Goal: Task Accomplishment & Management: Manage account settings

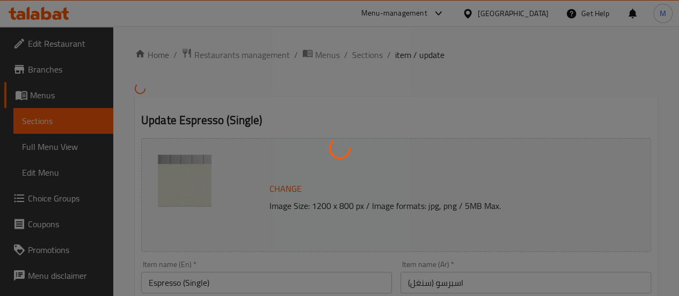
type input "الصلصات"
type input "0"
type input "5"
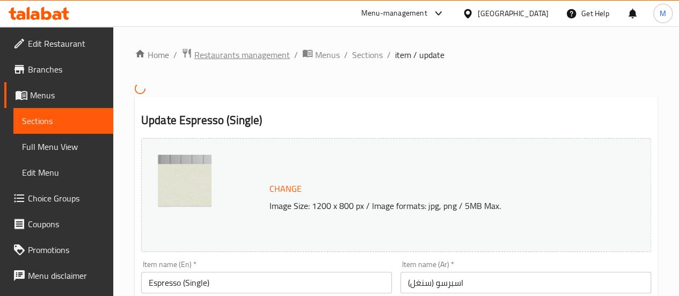
click at [229, 49] on span "Restaurants management" at bounding box center [242, 54] width 96 height 13
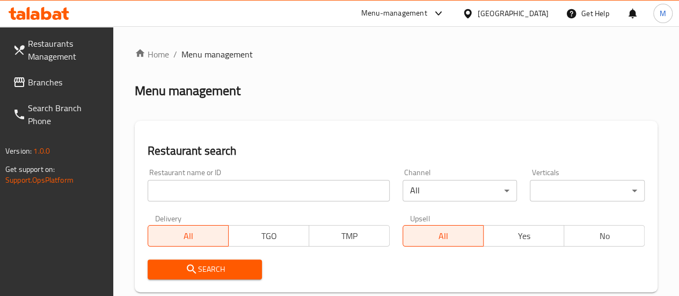
click at [194, 195] on input "search" at bounding box center [269, 190] width 242 height 21
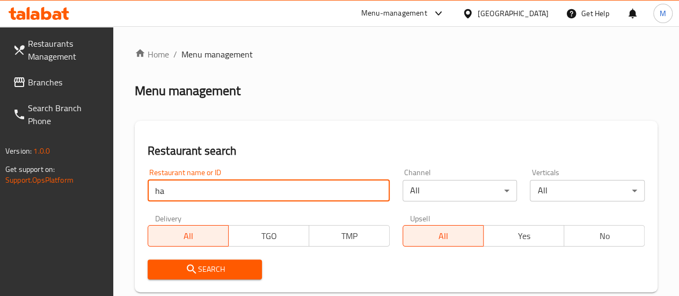
type input "h"
click button "Search" at bounding box center [205, 269] width 115 height 20
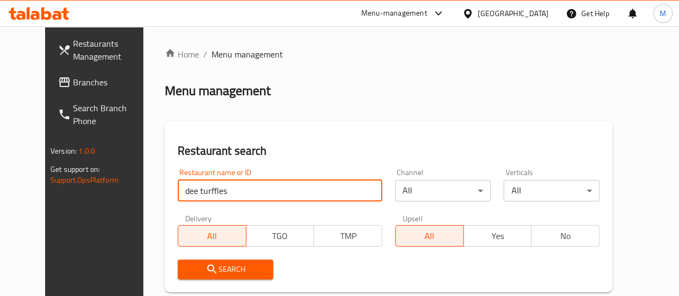
click at [189, 193] on input "dee turffles" at bounding box center [280, 190] width 205 height 21
type input "dee truffles"
click button "Search" at bounding box center [226, 269] width 96 height 20
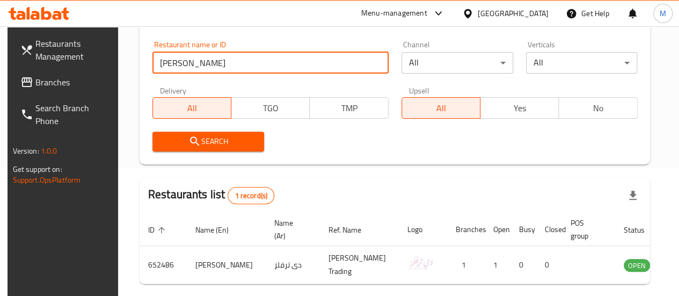
scroll to position [170, 0]
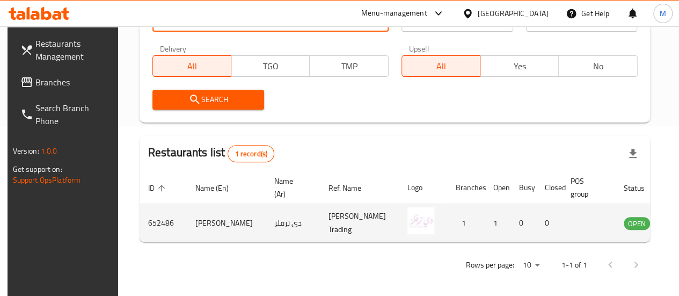
click at [681, 228] on icon "enhanced table" at bounding box center [687, 223] width 12 height 9
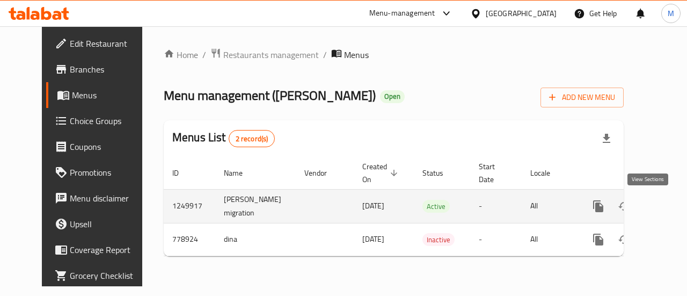
click at [670, 205] on icon "enhanced table" at bounding box center [676, 206] width 13 height 13
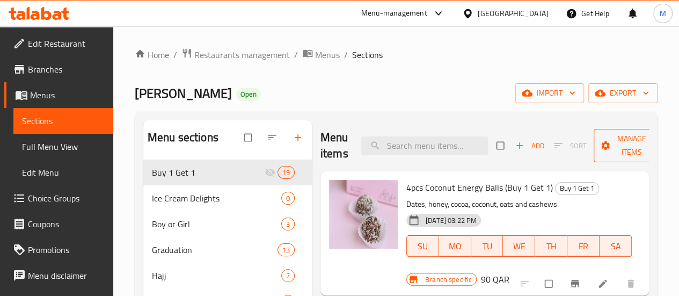
click at [619, 147] on span "Manage items" at bounding box center [631, 145] width 59 height 27
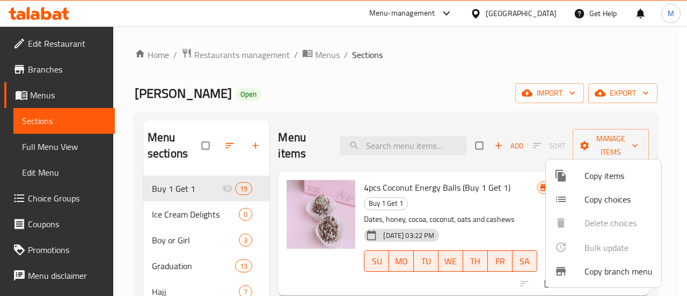
click at [594, 179] on span "Copy items" at bounding box center [619, 175] width 68 height 13
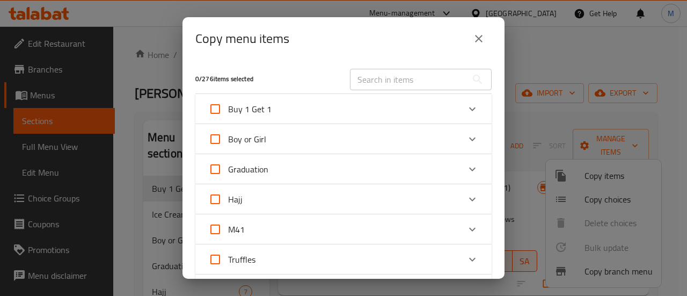
click at [383, 82] on input "text" at bounding box center [408, 79] width 117 height 21
click at [478, 36] on icon "close" at bounding box center [478, 38] width 13 height 13
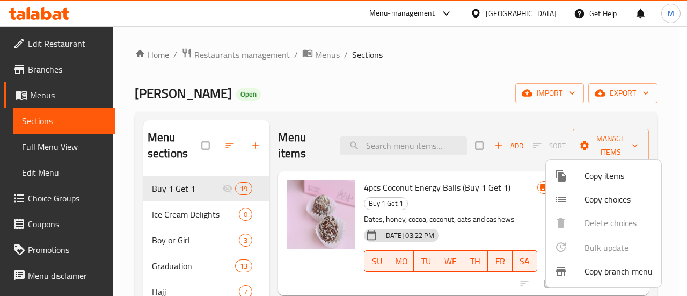
drag, startPoint x: 486, startPoint y: 106, endPoint x: 489, endPoint y: 114, distance: 8.3
click at [486, 106] on div at bounding box center [343, 148] width 687 height 296
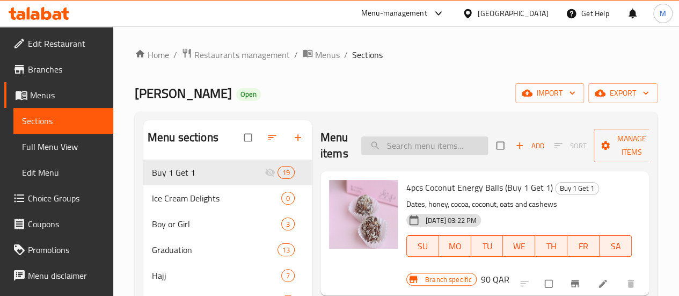
click at [405, 142] on input "search" at bounding box center [424, 145] width 127 height 19
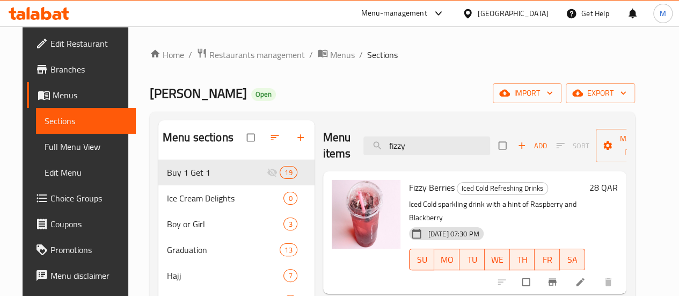
drag, startPoint x: 401, startPoint y: 146, endPoint x: 330, endPoint y: 141, distance: 71.0
click at [326, 147] on div "Menu items fizzy Add Sort Manage items" at bounding box center [474, 145] width 303 height 51
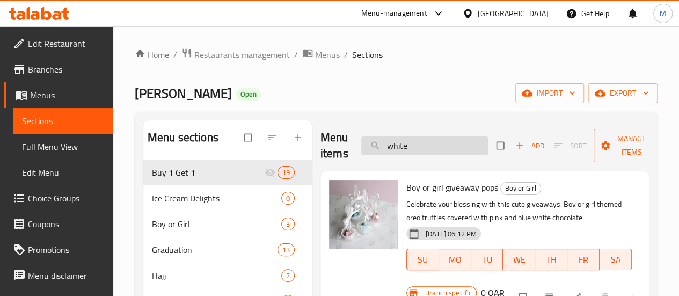
drag, startPoint x: 403, startPoint y: 147, endPoint x: 349, endPoint y: 142, distance: 54.4
click at [361, 142] on input "white" at bounding box center [424, 145] width 127 height 19
paste input "5 pcs White Bites"
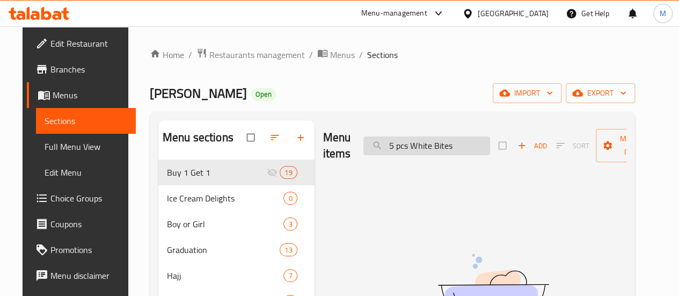
drag, startPoint x: 378, startPoint y: 147, endPoint x: 359, endPoint y: 150, distance: 19.5
click at [363, 150] on input "5 pcs White Bites" at bounding box center [426, 145] width 127 height 19
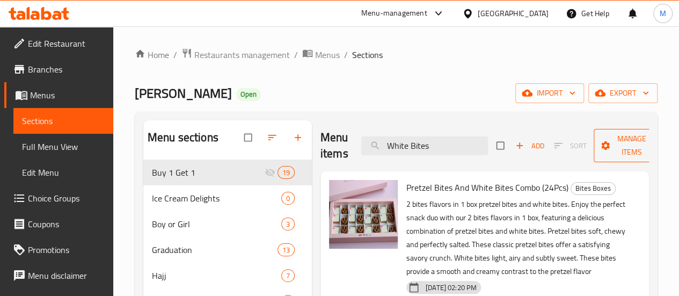
type input "White Bites"
click at [602, 148] on span "Manage items" at bounding box center [631, 145] width 59 height 27
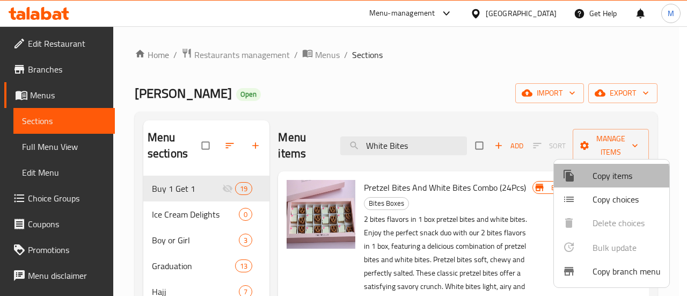
click at [599, 179] on span "Copy items" at bounding box center [627, 175] width 68 height 13
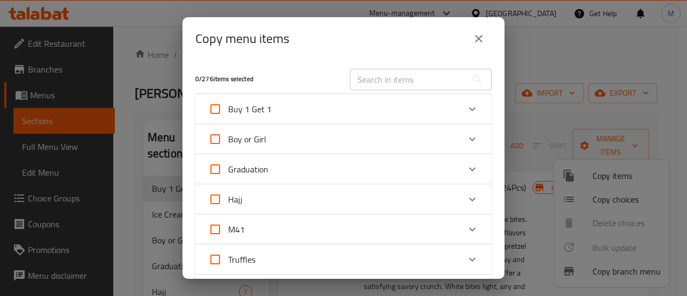
click at [421, 80] on input "text" at bounding box center [408, 79] width 117 height 21
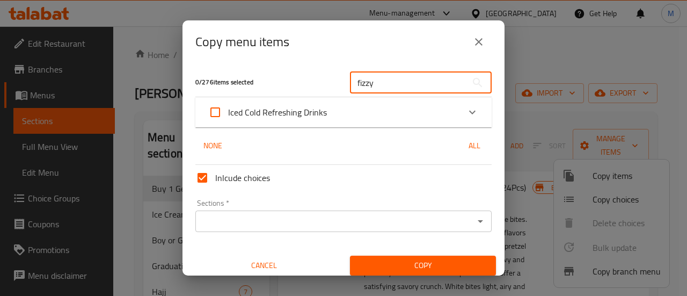
type input "fizzy"
click at [447, 115] on div "Iced Cold Refreshing Drinks" at bounding box center [333, 112] width 251 height 26
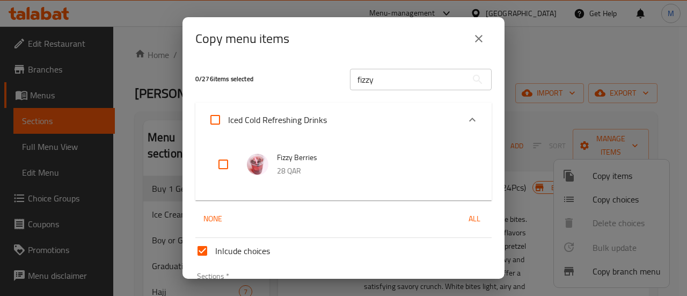
click at [221, 163] on input "checkbox" at bounding box center [223, 164] width 26 height 26
checkbox input "true"
drag, startPoint x: 384, startPoint y: 84, endPoint x: 348, endPoint y: 84, distance: 36.5
click at [350, 84] on input "fizzy" at bounding box center [408, 79] width 117 height 21
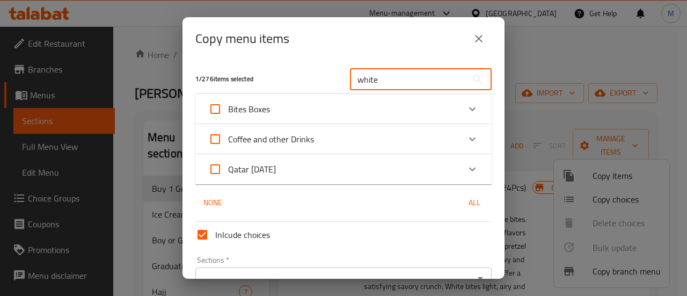
type input "white"
click at [460, 108] on div "Expand" at bounding box center [473, 109] width 26 height 26
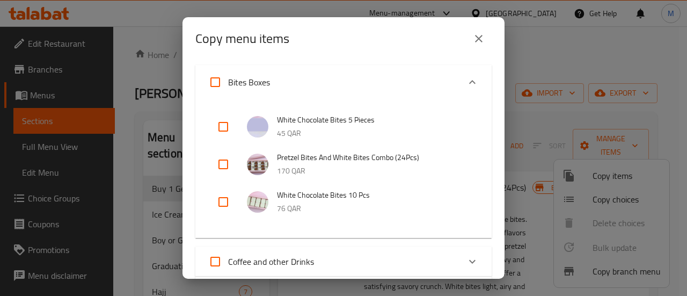
scroll to position [54, 0]
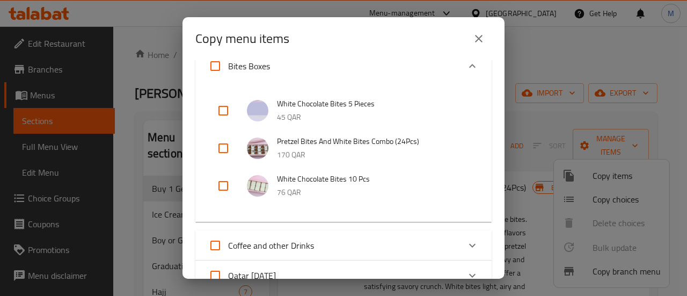
click at [221, 108] on input "checkbox" at bounding box center [223, 111] width 26 height 26
checkbox input "true"
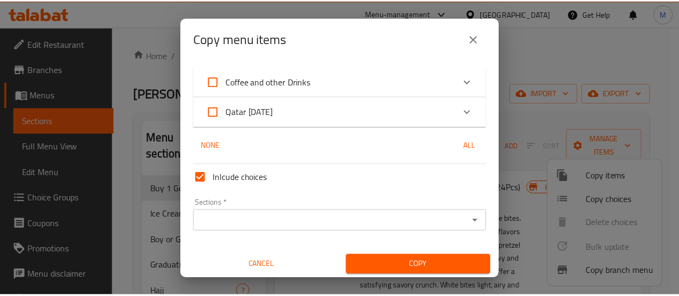
scroll to position [220, 0]
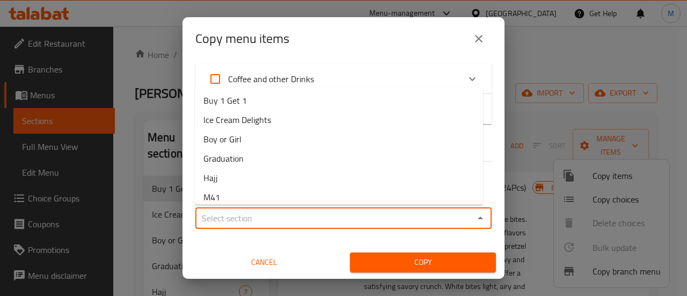
click at [290, 217] on input "Sections   *" at bounding box center [335, 217] width 272 height 15
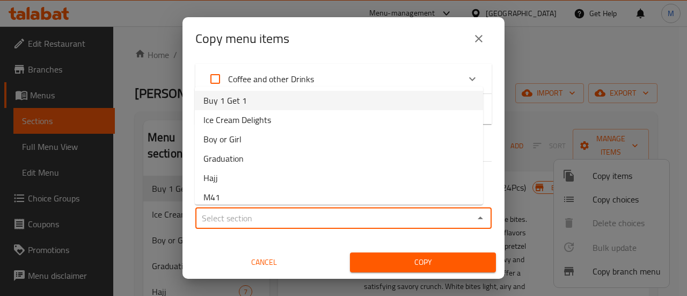
drag, startPoint x: 250, startPoint y: 195, endPoint x: 261, endPoint y: 99, distance: 96.2
click at [261, 99] on ul "Buy 1 Get 1 Ice Cream Delights Boy or Girl Graduation Hajj M41 Truffles Energy …" at bounding box center [339, 145] width 288 height 118
click at [265, 99] on li "Buy 1 Get 1" at bounding box center [339, 100] width 288 height 19
type input "Buy 1 Get 1"
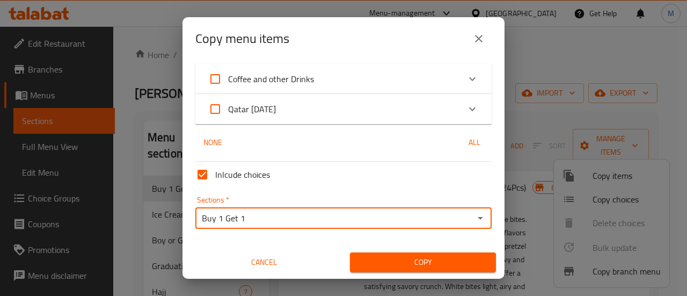
click at [387, 260] on span "Copy" at bounding box center [423, 262] width 129 height 13
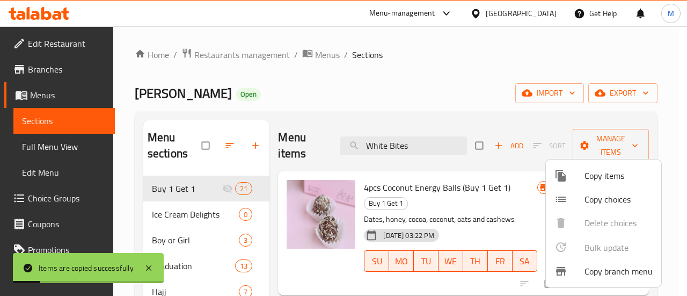
click at [466, 113] on div at bounding box center [343, 148] width 687 height 296
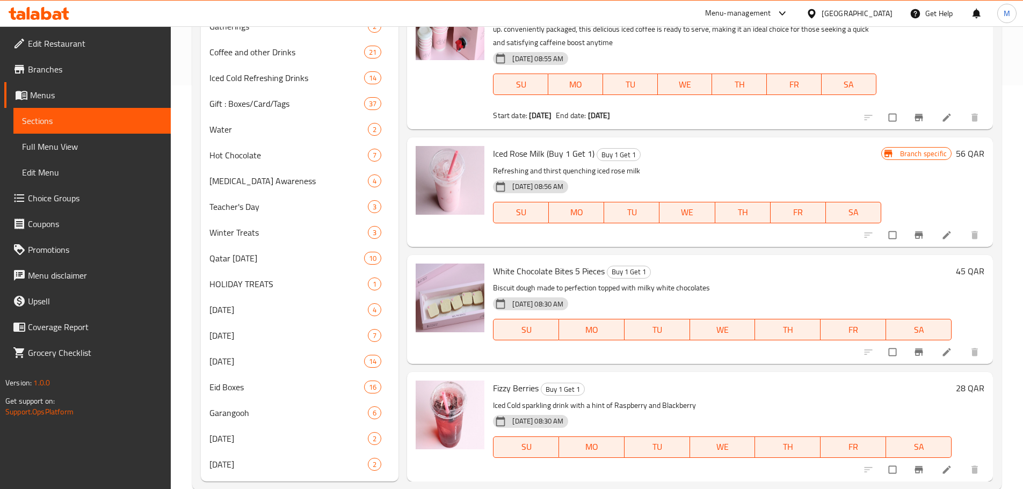
scroll to position [426, 0]
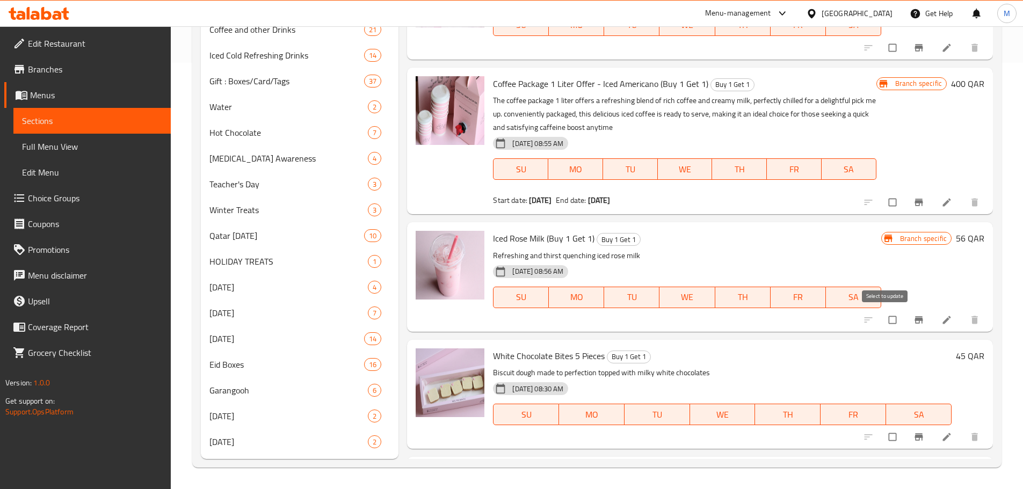
click at [687, 295] on input "checkbox" at bounding box center [893, 320] width 23 height 20
checkbox input "true"
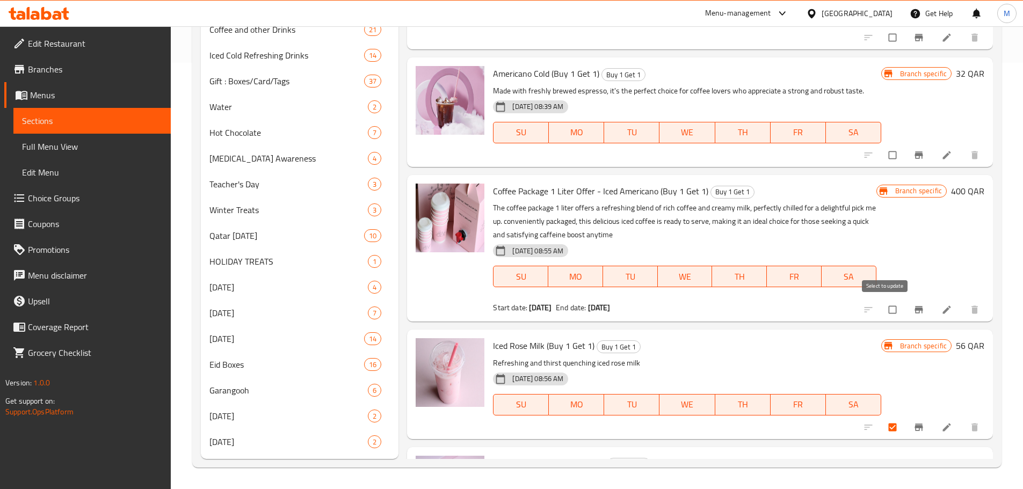
click at [687, 295] on input "checkbox" at bounding box center [893, 310] width 23 height 20
checkbox input "true"
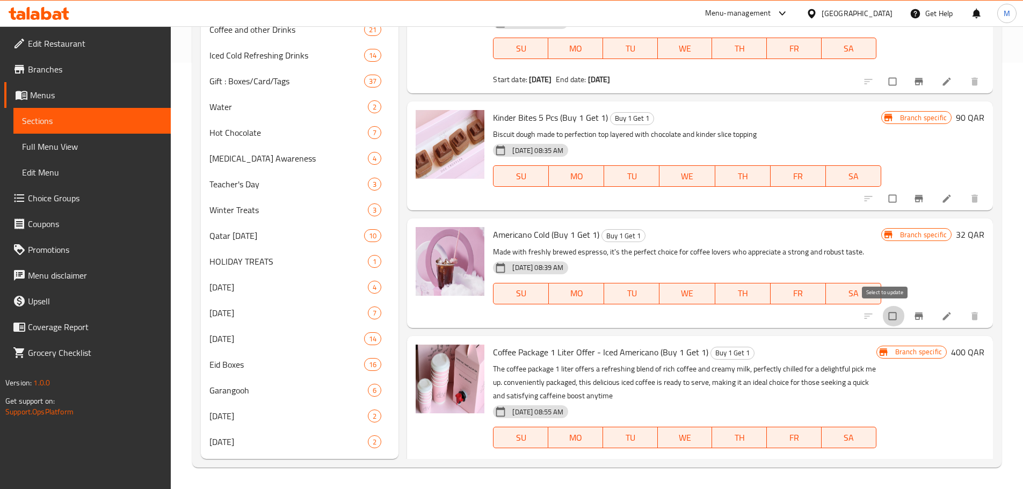
click at [687, 295] on input "checkbox" at bounding box center [893, 316] width 23 height 20
checkbox input "true"
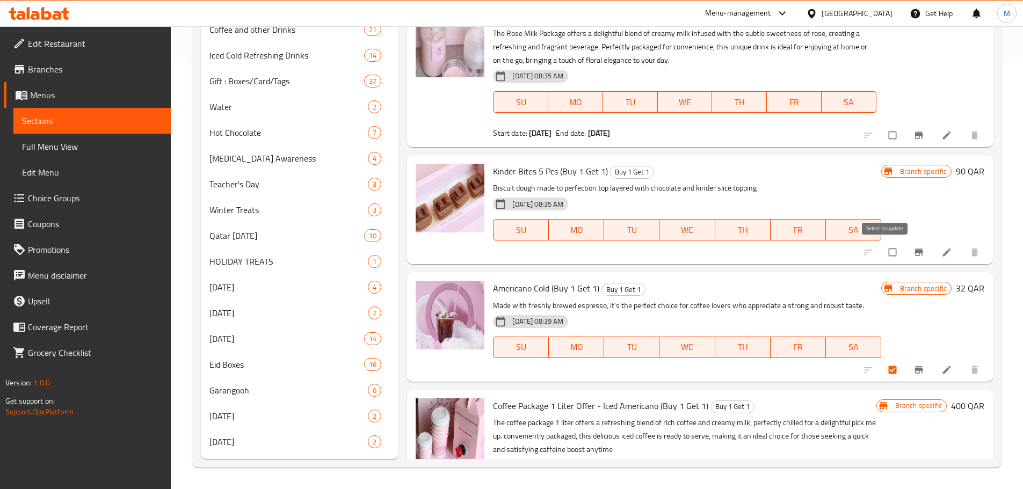
click at [687, 255] on input "checkbox" at bounding box center [893, 252] width 23 height 20
checkbox input "true"
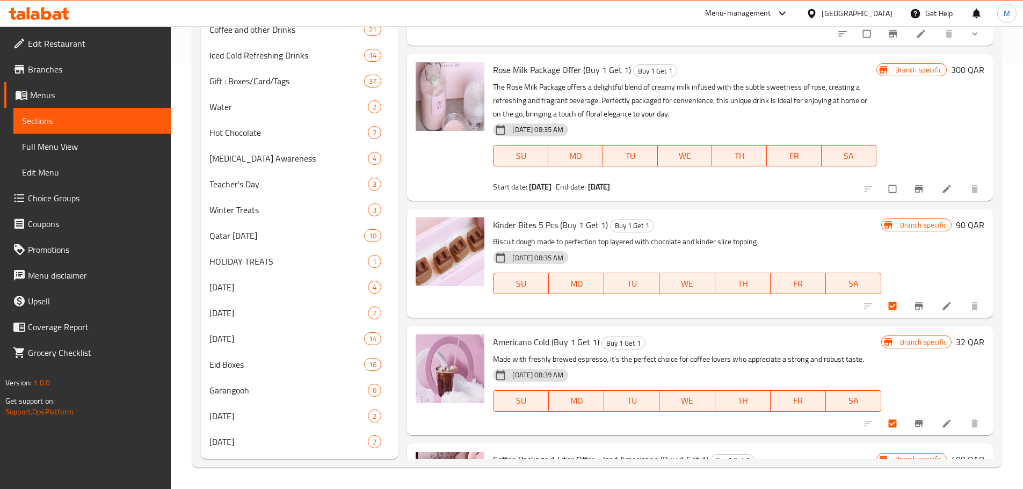
click at [687, 193] on input "checkbox" at bounding box center [893, 189] width 23 height 20
checkbox input "true"
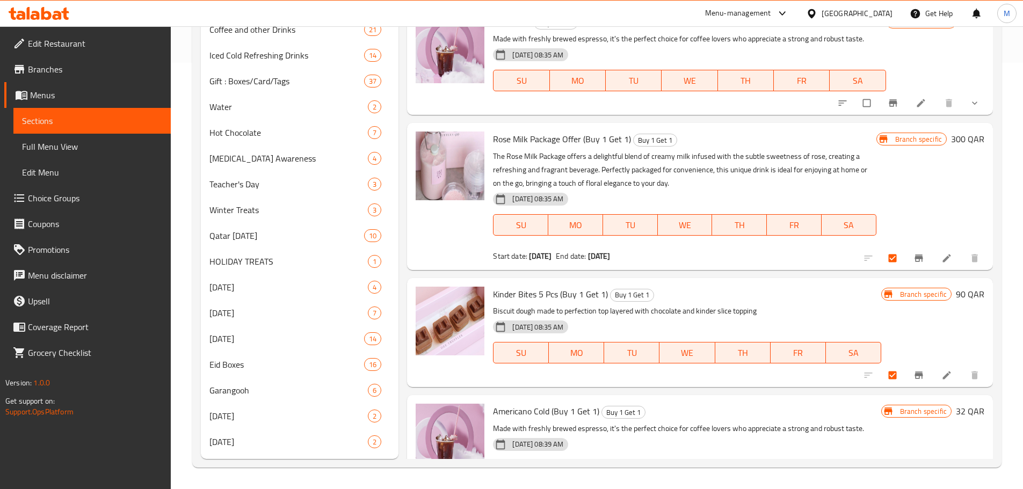
scroll to position [1126, 0]
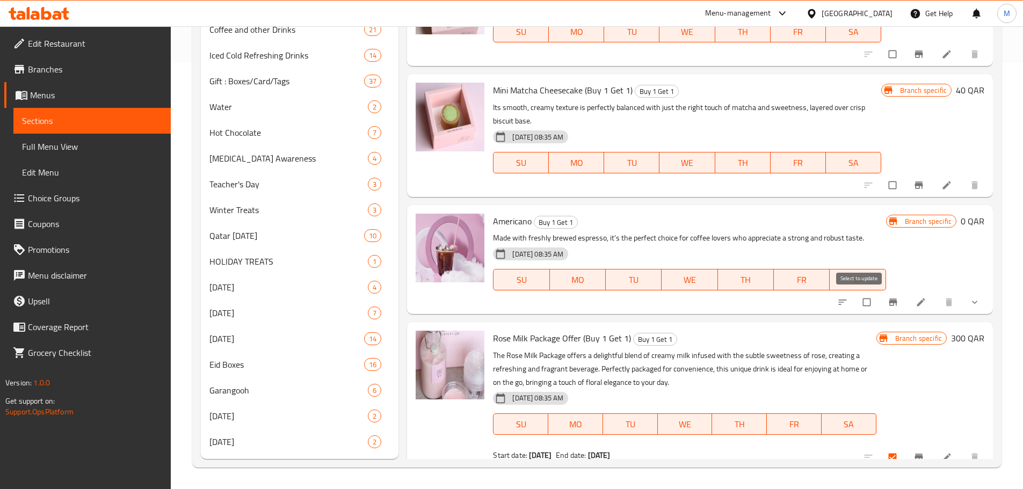
drag, startPoint x: 867, startPoint y: 302, endPoint x: 857, endPoint y: 276, distance: 27.5
click at [687, 295] on input "checkbox" at bounding box center [867, 302] width 23 height 20
checkbox input "true"
click at [687, 187] on input "checkbox" at bounding box center [893, 185] width 23 height 20
checkbox input "true"
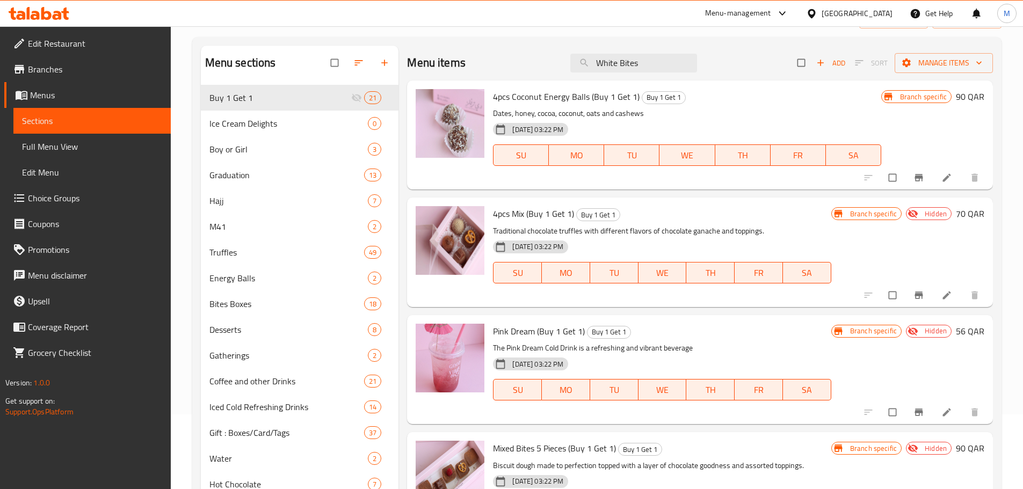
scroll to position [0, 0]
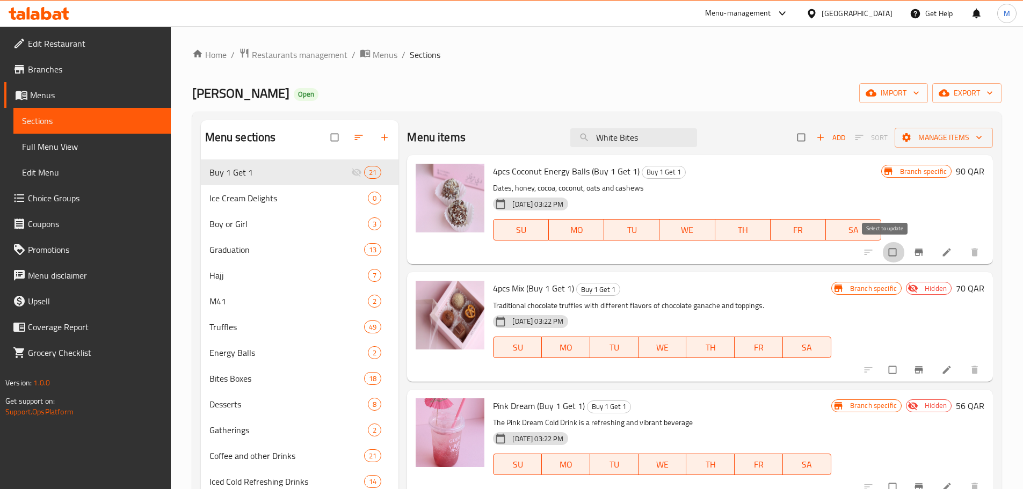
click at [687, 250] on input "checkbox" at bounding box center [893, 252] width 23 height 20
checkbox input "true"
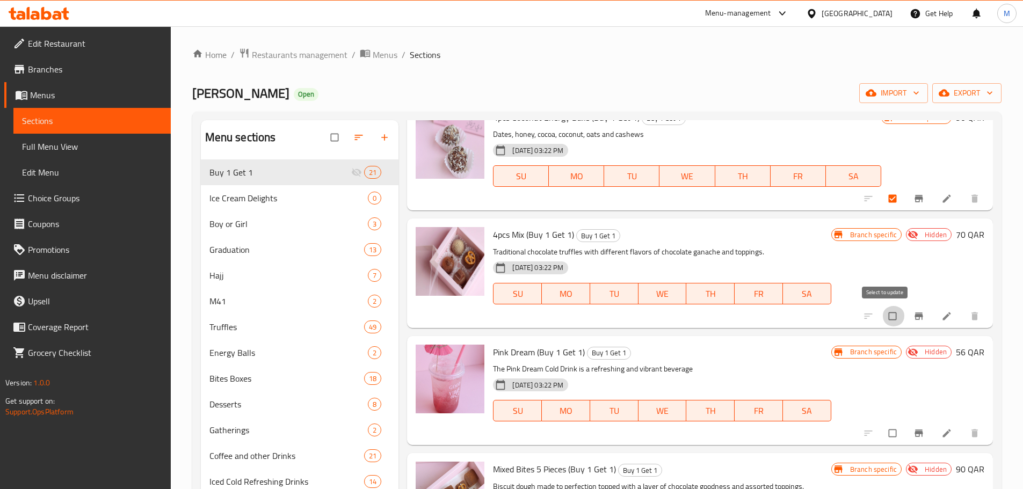
click at [687, 295] on input "checkbox" at bounding box center [893, 316] width 23 height 20
checkbox input "true"
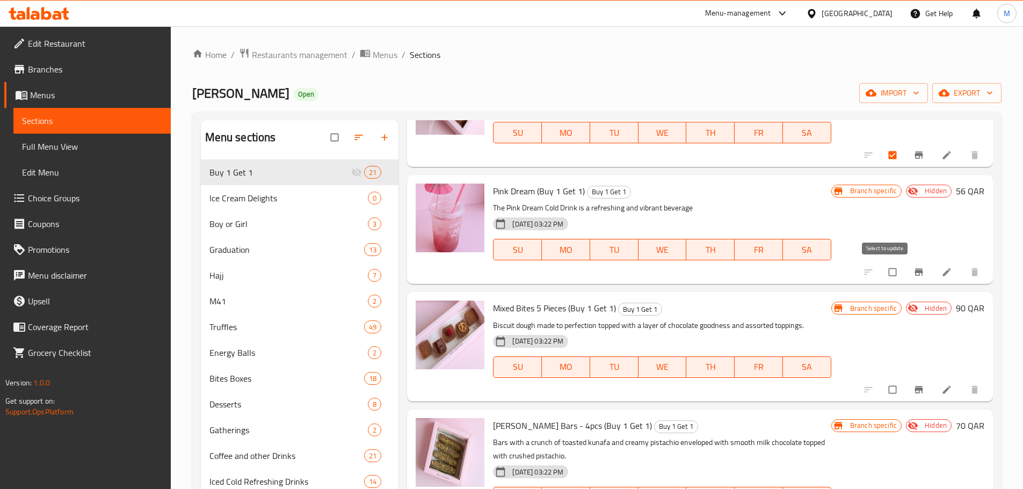
click at [687, 272] on input "checkbox" at bounding box center [893, 272] width 23 height 20
checkbox input "true"
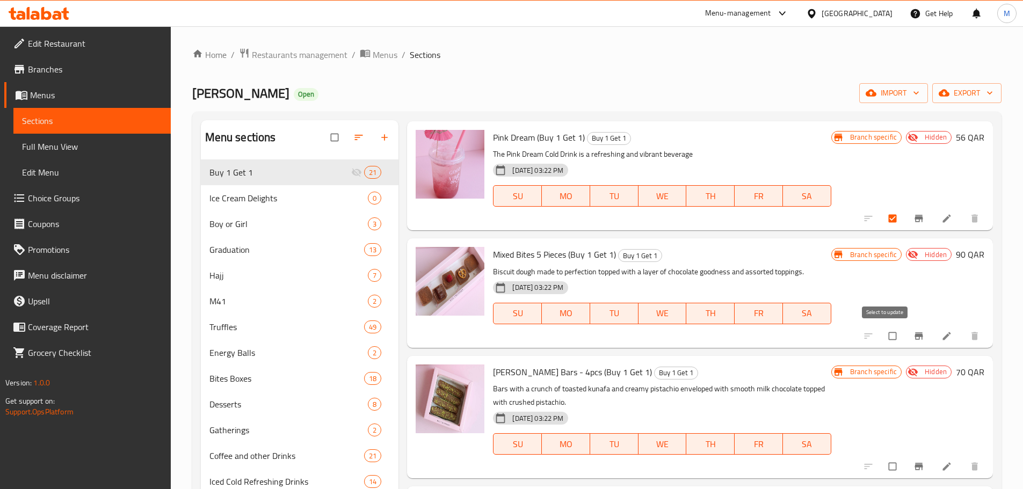
click at [687, 295] on input "checkbox" at bounding box center [893, 336] width 23 height 20
checkbox input "true"
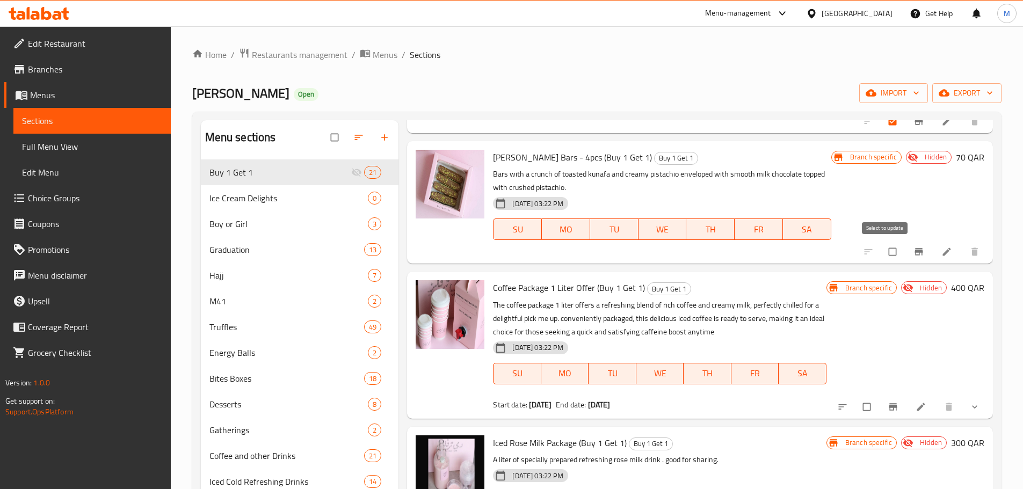
click at [687, 254] on input "checkbox" at bounding box center [893, 252] width 23 height 20
checkbox input "true"
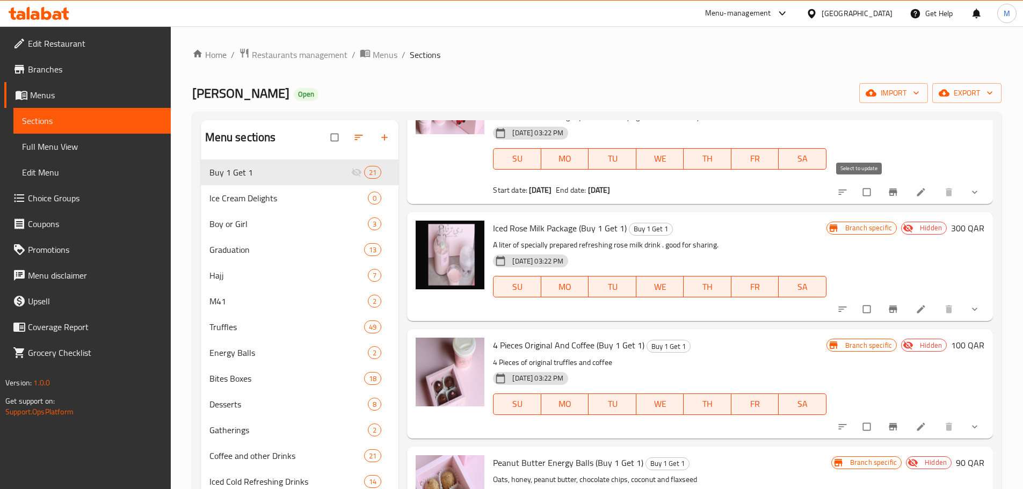
click at [687, 192] on input "checkbox" at bounding box center [867, 192] width 23 height 20
checkbox input "true"
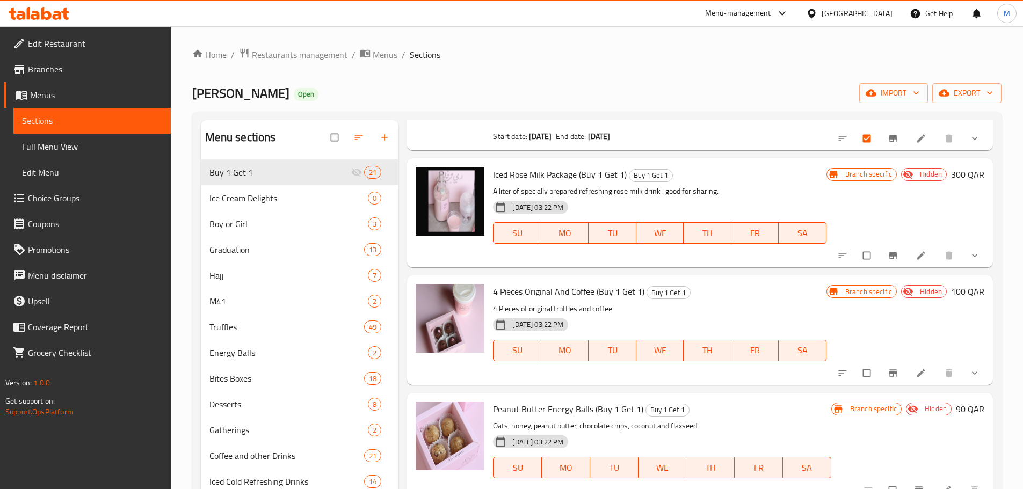
click at [687, 256] on input "checkbox" at bounding box center [867, 255] width 23 height 20
checkbox input "true"
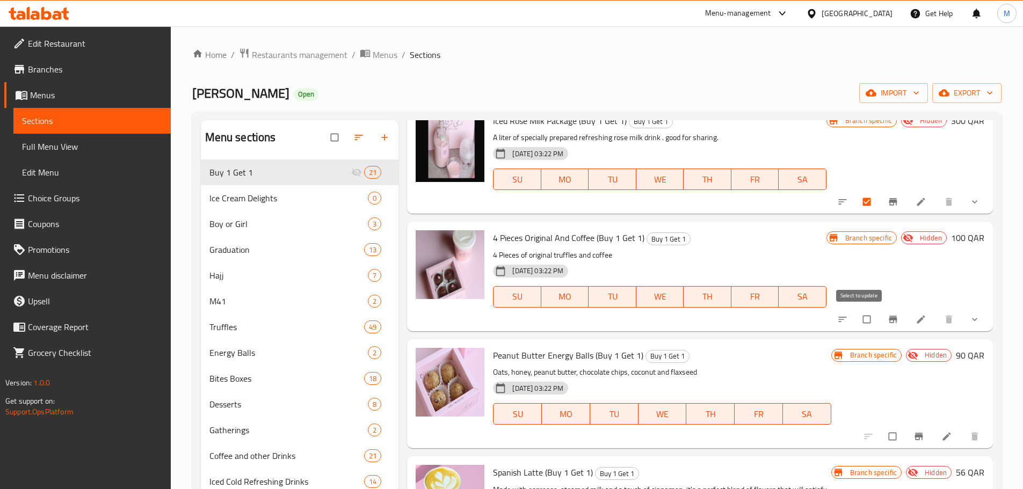
click at [687, 295] on input "checkbox" at bounding box center [867, 319] width 23 height 20
checkbox input "true"
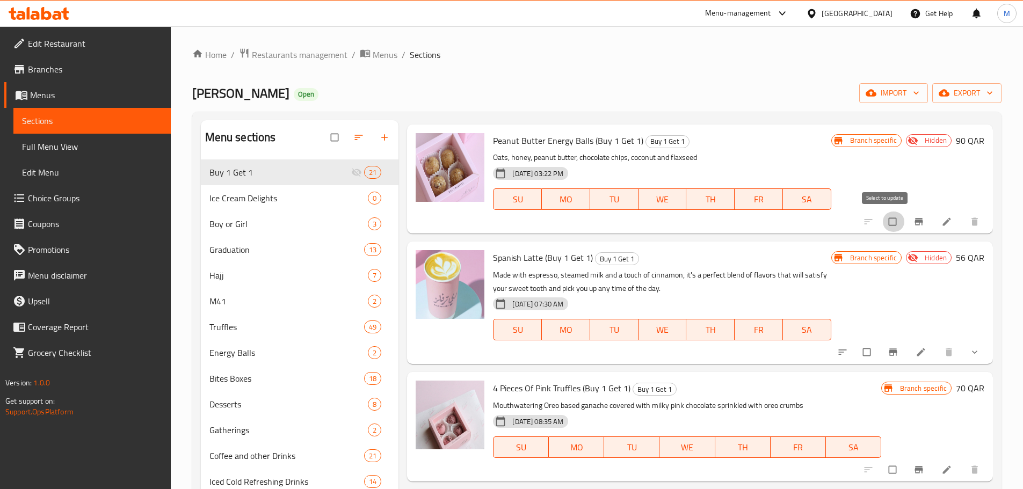
click at [687, 219] on input "checkbox" at bounding box center [893, 222] width 23 height 20
checkbox input "true"
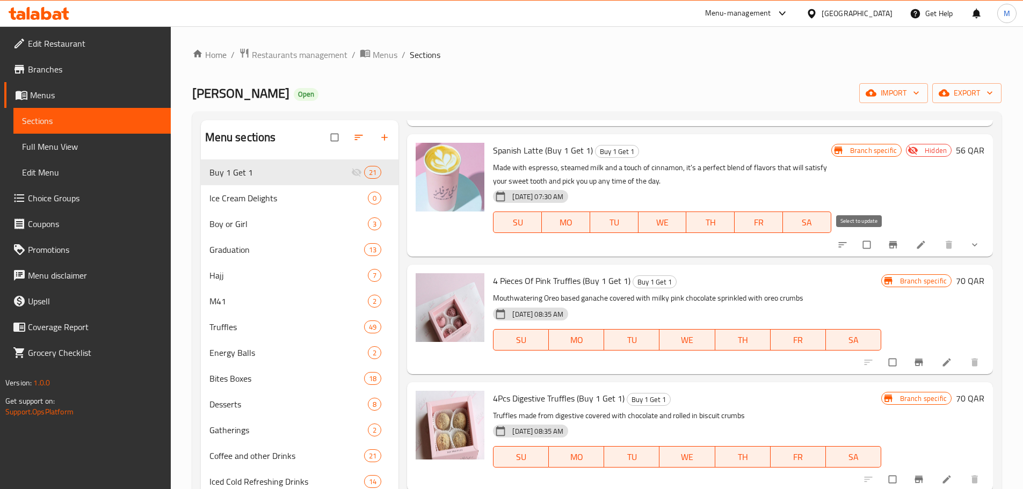
click at [687, 241] on input "checkbox" at bounding box center [867, 245] width 23 height 20
checkbox input "true"
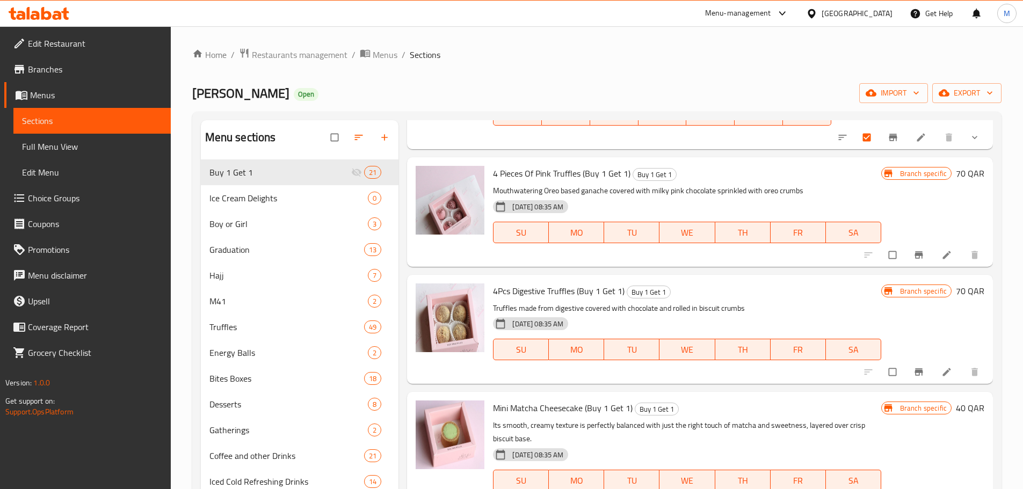
click at [687, 255] on input "checkbox" at bounding box center [893, 255] width 23 height 20
checkbox input "true"
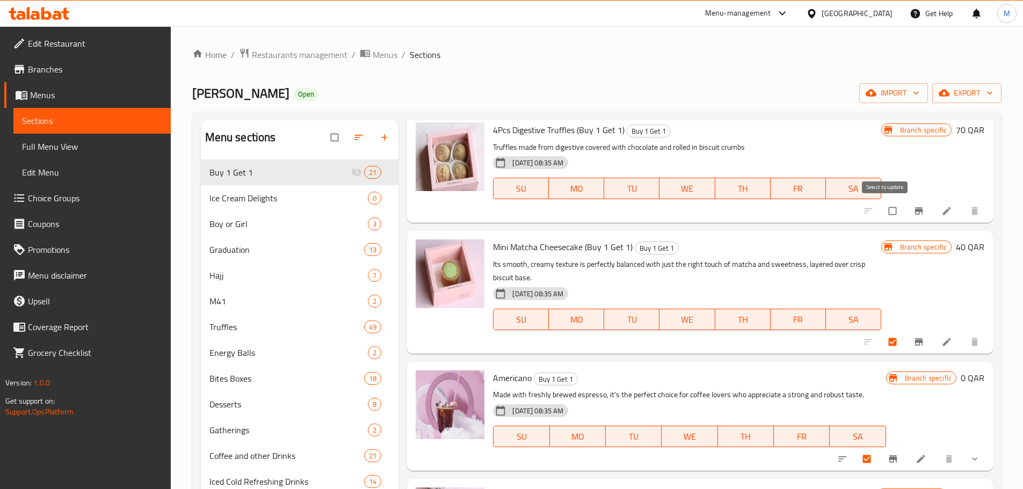
click at [687, 217] on input "checkbox" at bounding box center [893, 211] width 23 height 20
checkbox input "true"
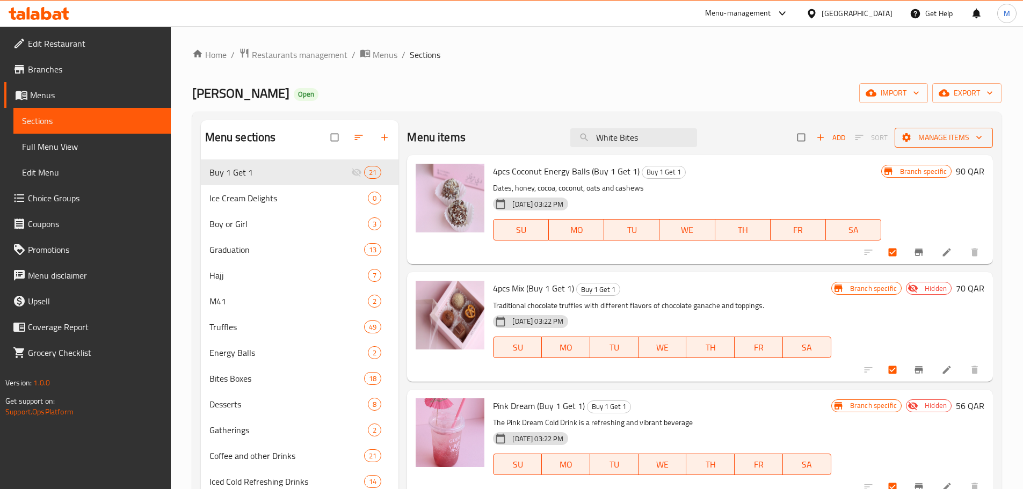
click at [687, 141] on span "Manage items" at bounding box center [943, 137] width 81 height 13
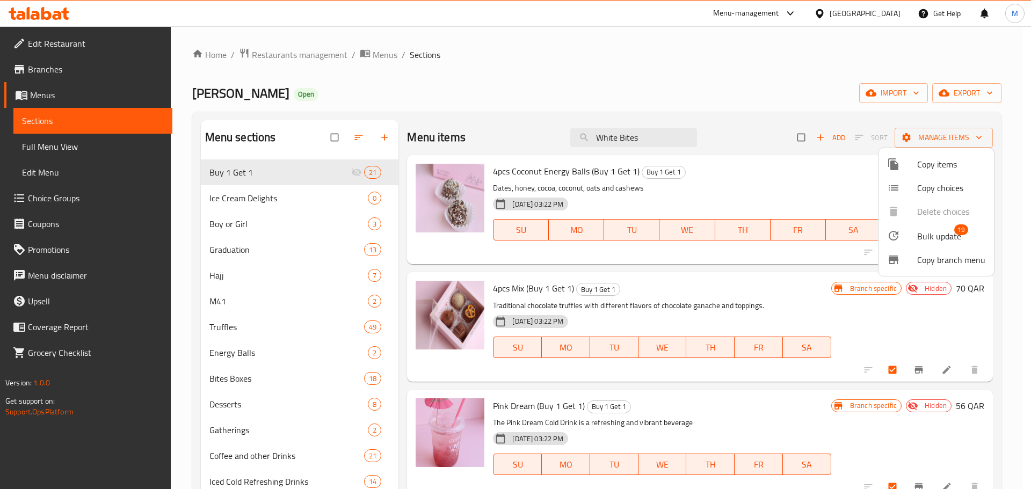
click at [687, 235] on span "Bulk update" at bounding box center [939, 236] width 44 height 13
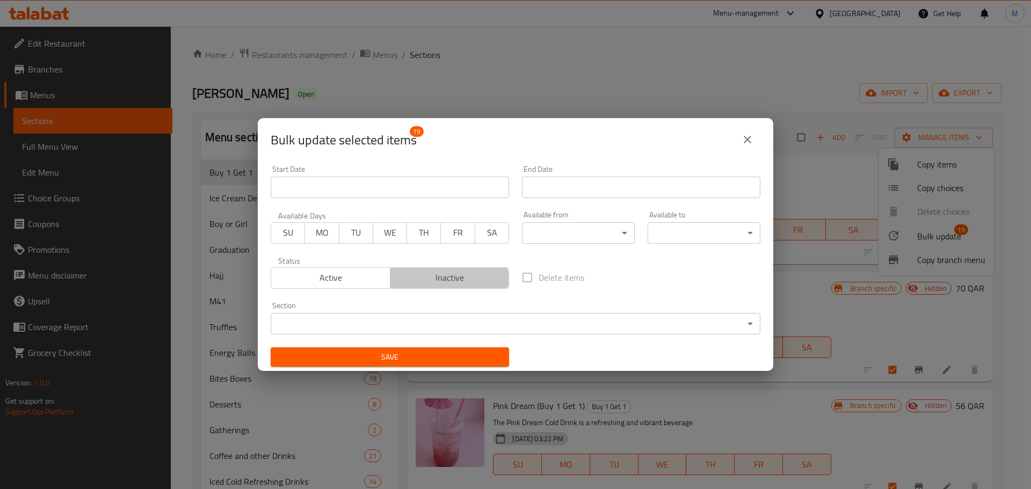
click at [418, 284] on span "Inactive" at bounding box center [450, 278] width 111 height 16
click at [391, 295] on span "Save" at bounding box center [389, 357] width 221 height 13
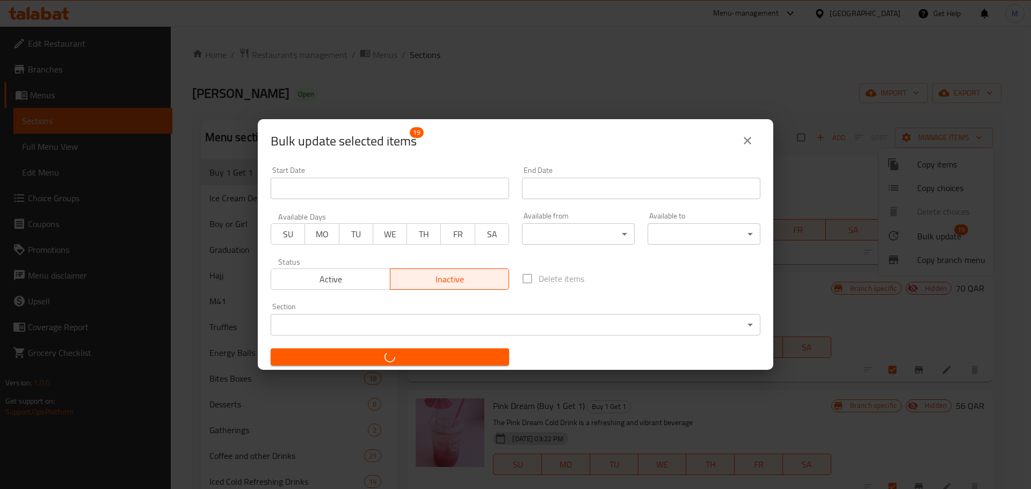
checkbox input "false"
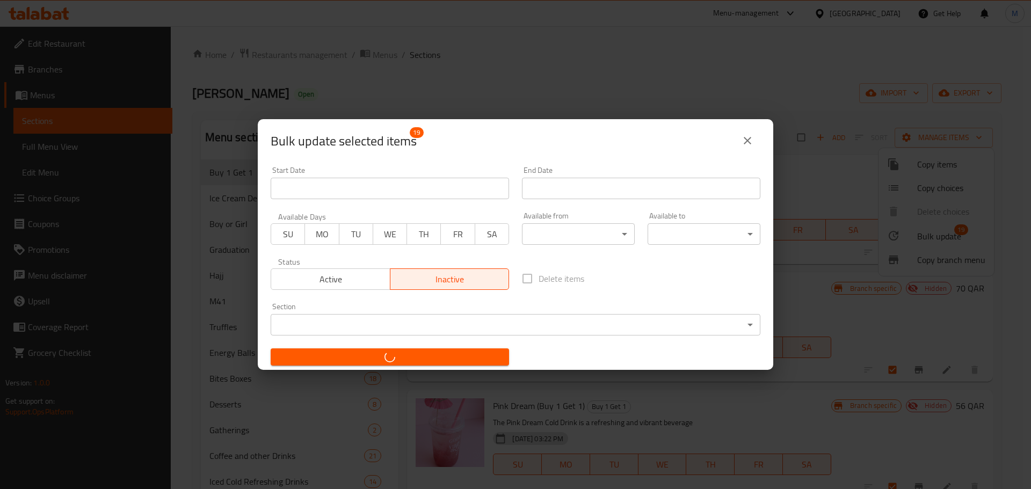
checkbox input "false"
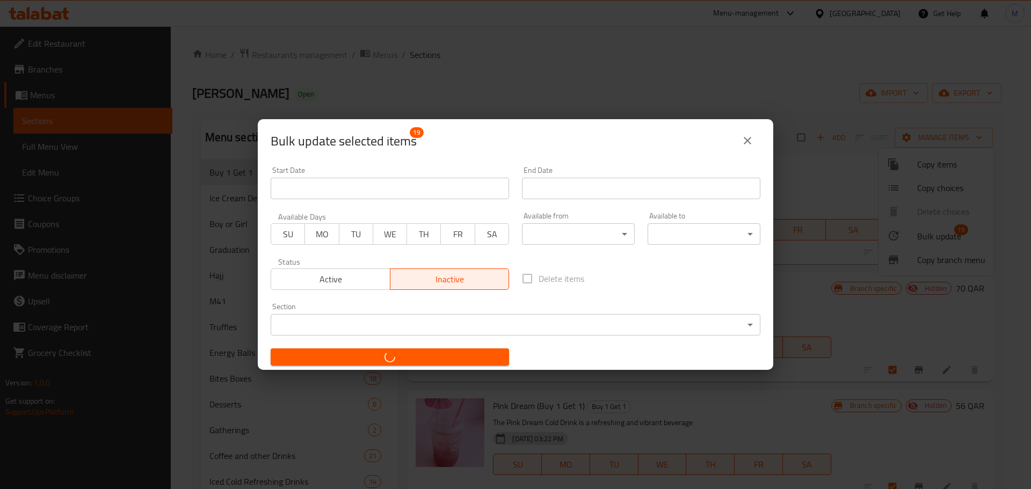
checkbox input "false"
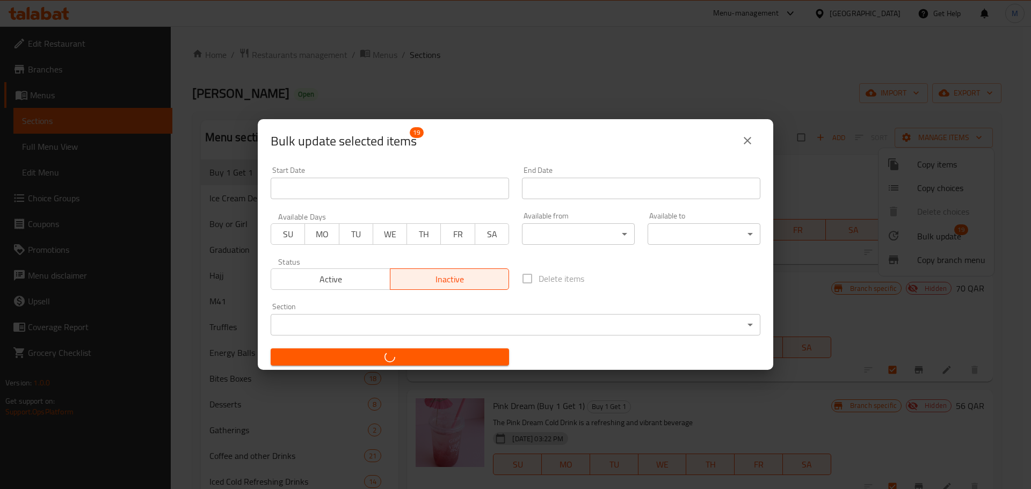
checkbox input "false"
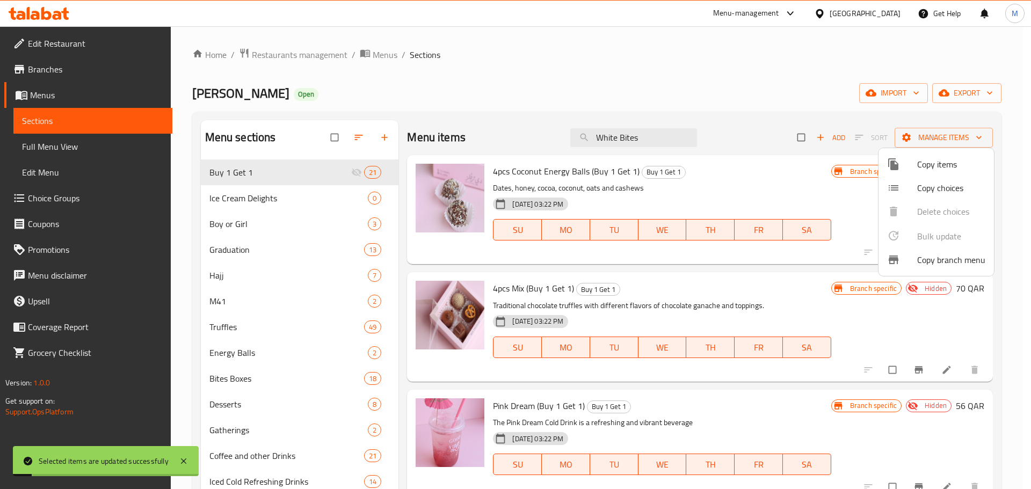
drag, startPoint x: 991, startPoint y: 358, endPoint x: 817, endPoint y: 211, distance: 227.8
click at [687, 295] on div at bounding box center [515, 244] width 1031 height 489
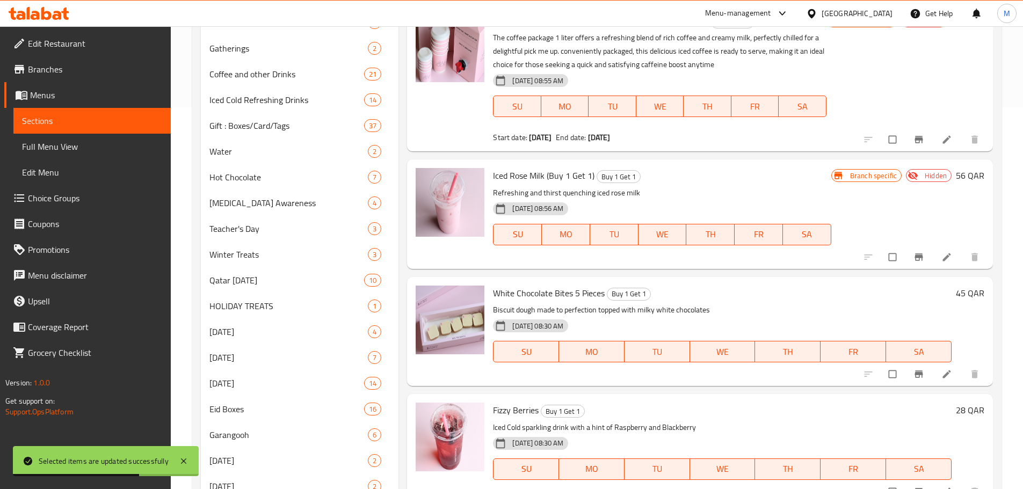
scroll to position [426, 0]
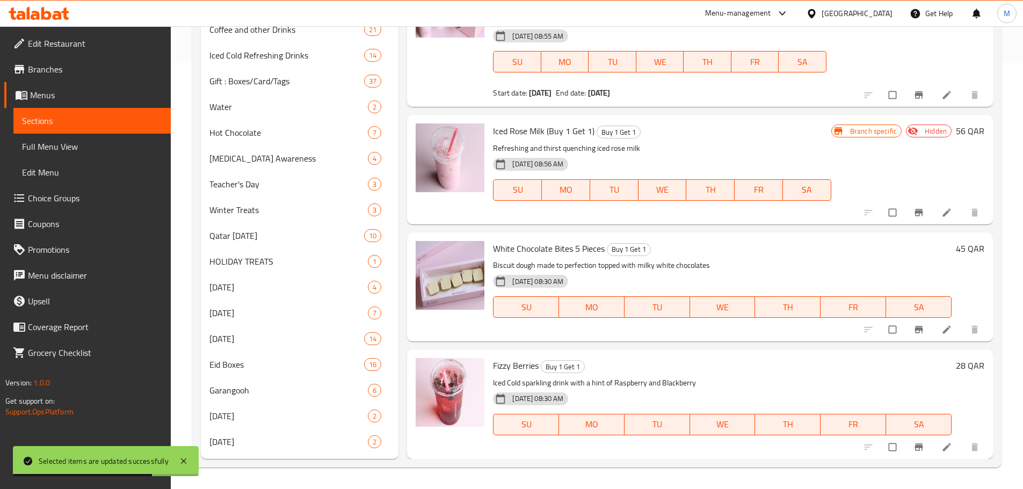
click at [687, 295] on li at bounding box center [948, 447] width 30 height 17
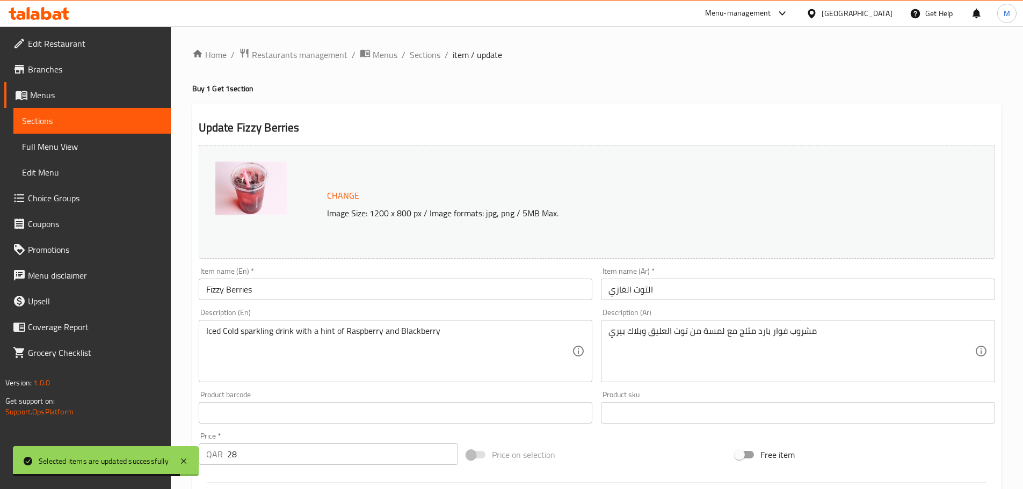
click at [301, 290] on input "Fizzy Berries" at bounding box center [396, 289] width 394 height 21
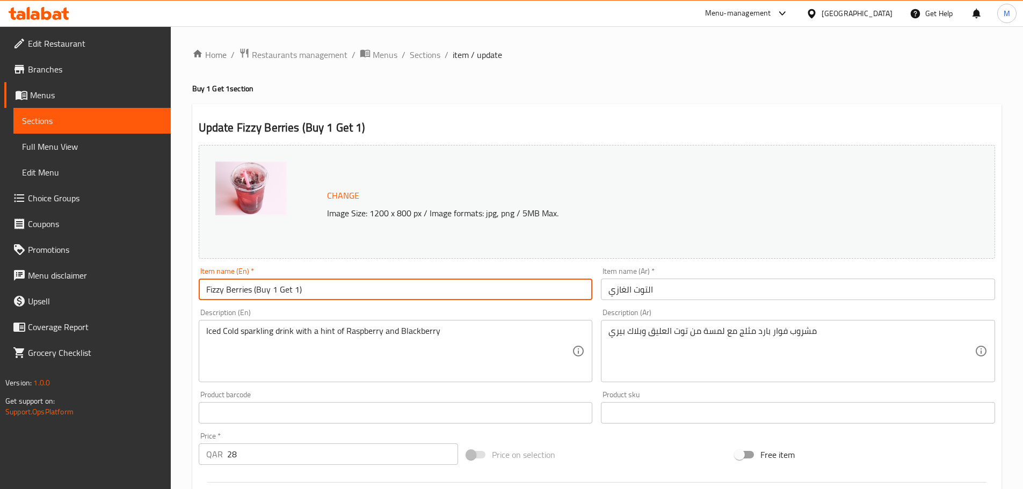
drag, startPoint x: 312, startPoint y: 289, endPoint x: 253, endPoint y: 304, distance: 60.8
click at [253, 295] on div "Item name (En)   * [PERSON_NAME] (Buy 1 Get 1) Item name (En) *" at bounding box center [395, 283] width 403 height 41
type input "Fizzy Berries (Buy 1 Get 1)"
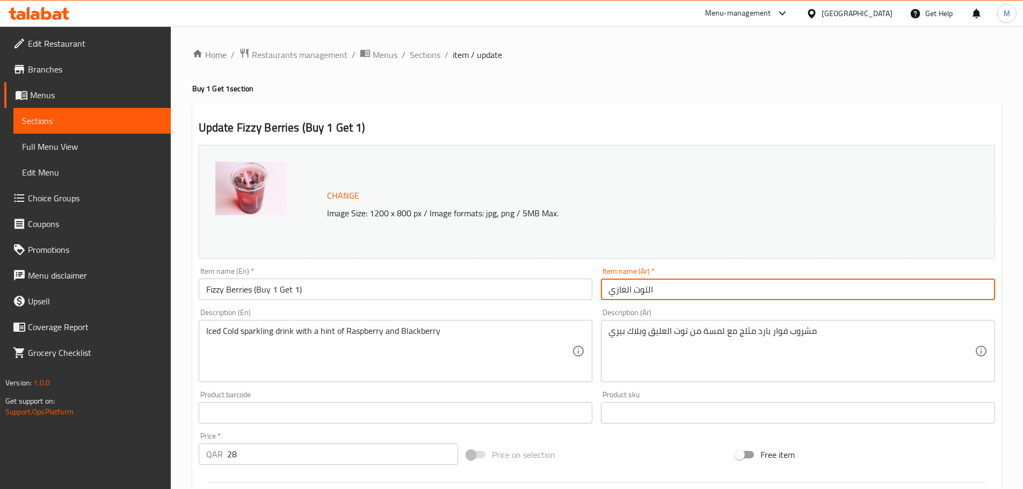
click at [609, 295] on input "التوت الغازي" at bounding box center [798, 289] width 394 height 21
paste input "(اشتري 1 واحصل على 1 مجانًا)"
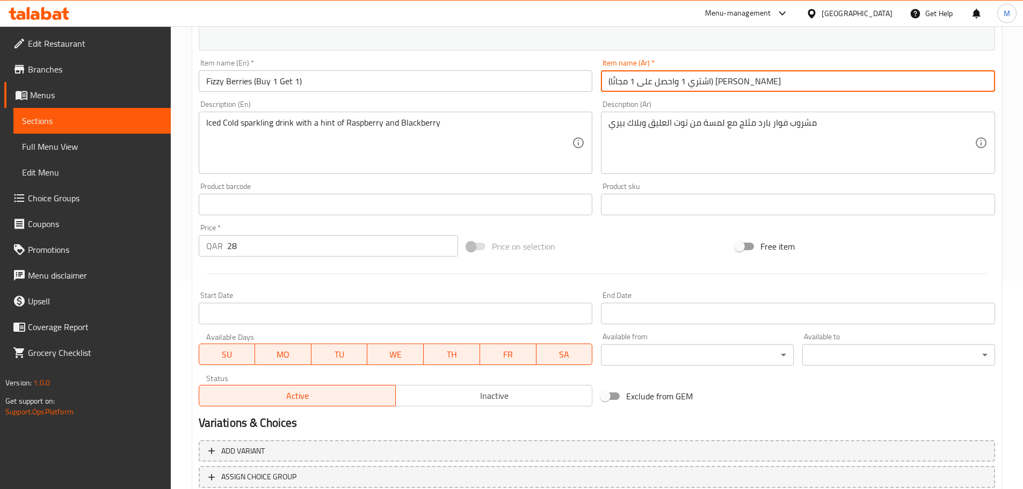
scroll to position [215, 0]
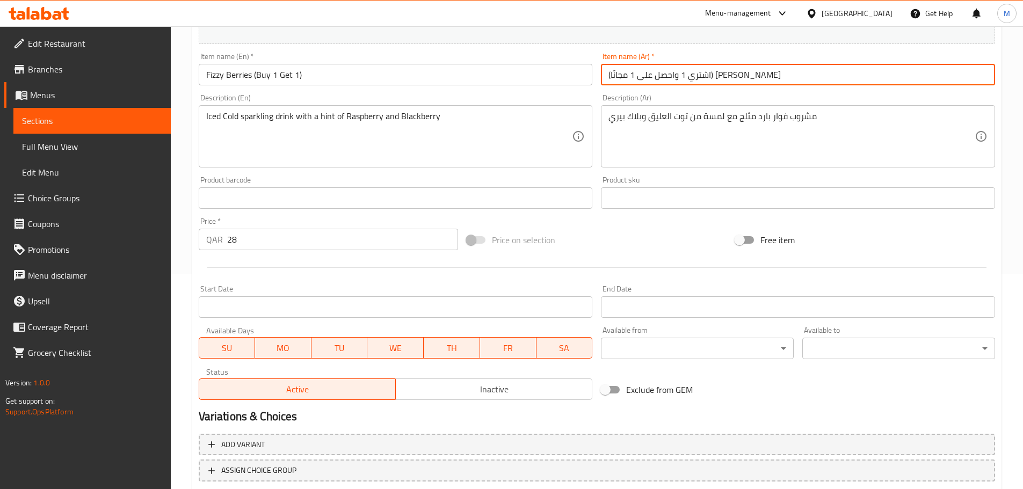
type input "(اشتري 1 واحصل على 1 مجانًا) [PERSON_NAME]"
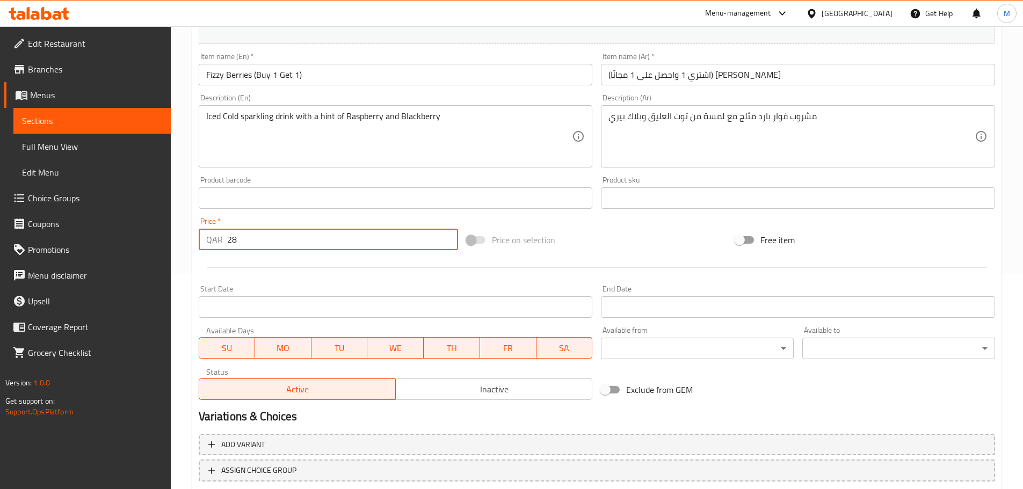
click at [201, 245] on div "QAR 28 Price *" at bounding box center [329, 239] width 260 height 21
click at [279, 264] on div at bounding box center [596, 268] width 805 height 26
drag, startPoint x: 228, startPoint y: 244, endPoint x: 241, endPoint y: 246, distance: 12.5
click at [228, 244] on input "5" at bounding box center [342, 239] width 231 height 21
click at [246, 245] on input "5" at bounding box center [342, 239] width 231 height 21
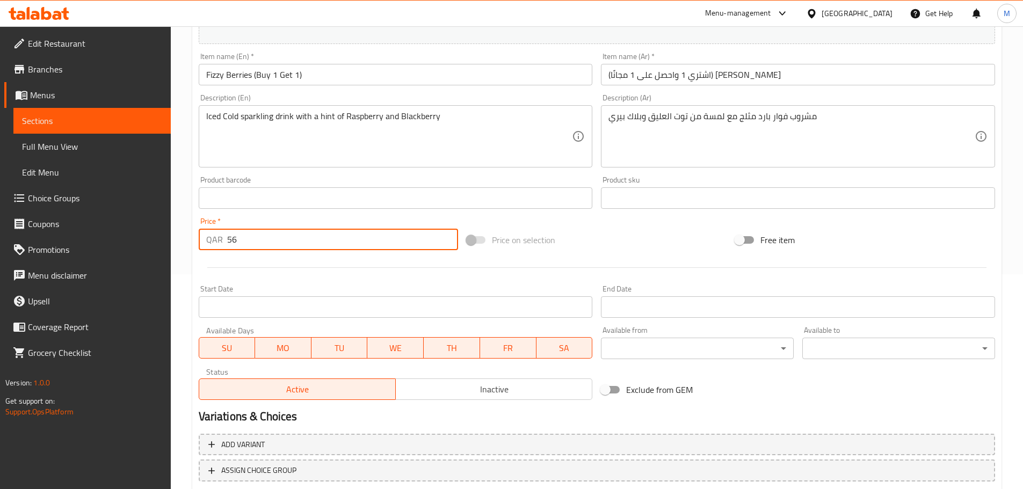
type input "56"
click at [558, 261] on div at bounding box center [596, 268] width 805 height 26
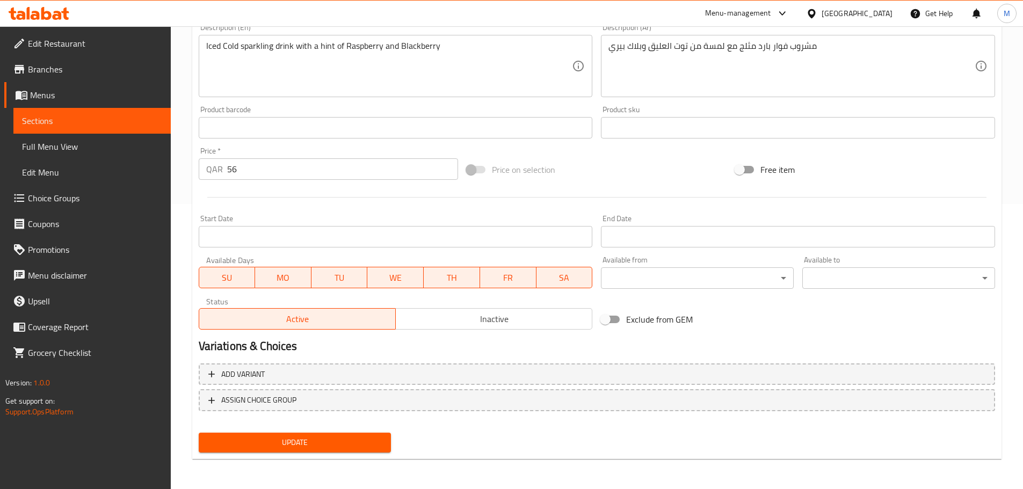
click at [331, 295] on span "Update" at bounding box center [295, 442] width 176 height 13
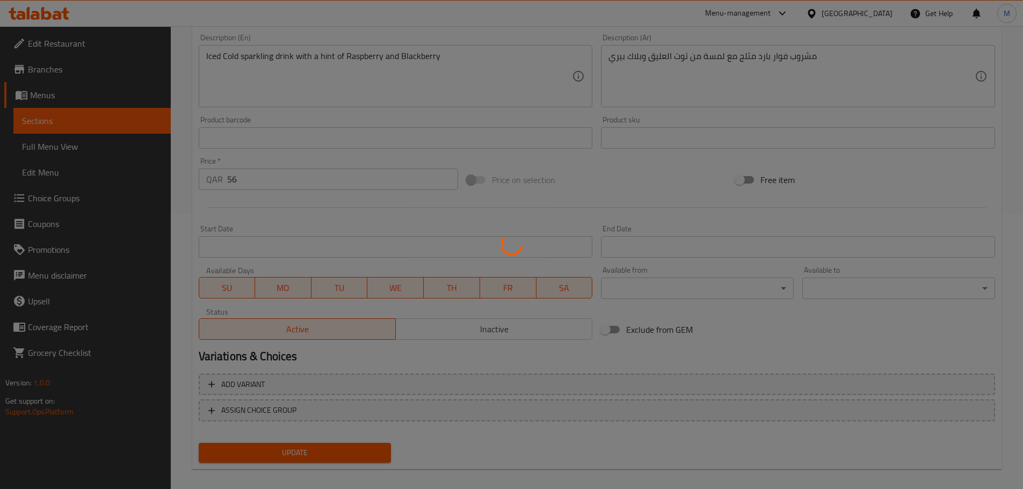
scroll to position [0, 0]
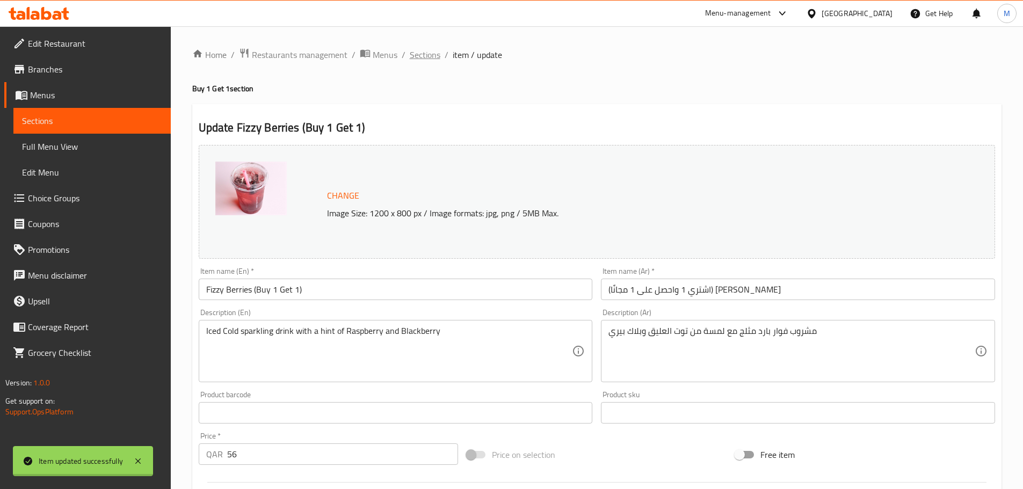
click at [422, 57] on div "Home / Restaurants management / Menus / Sections / item / update Buy 1 Get 1 se…" at bounding box center [596, 400] width 809 height 705
click at [424, 58] on span "Sections" at bounding box center [425, 54] width 31 height 13
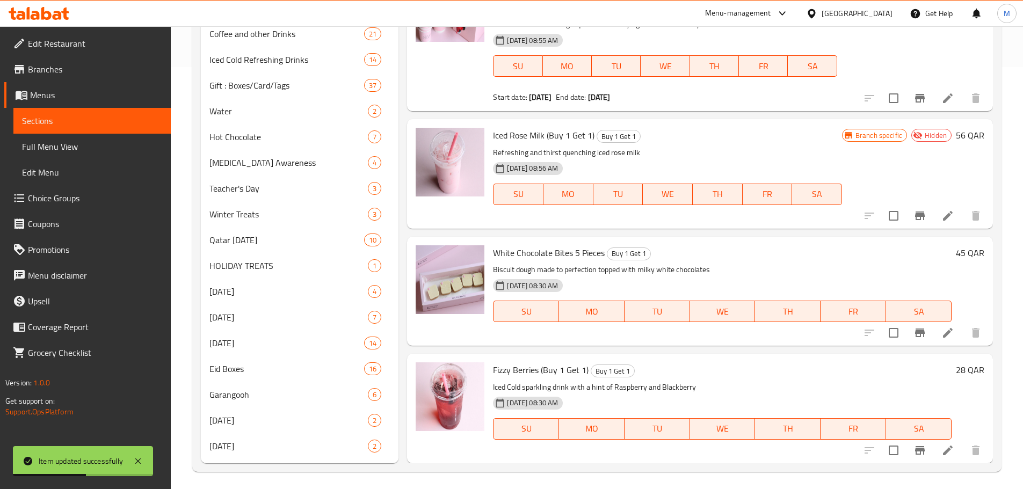
scroll to position [426, 0]
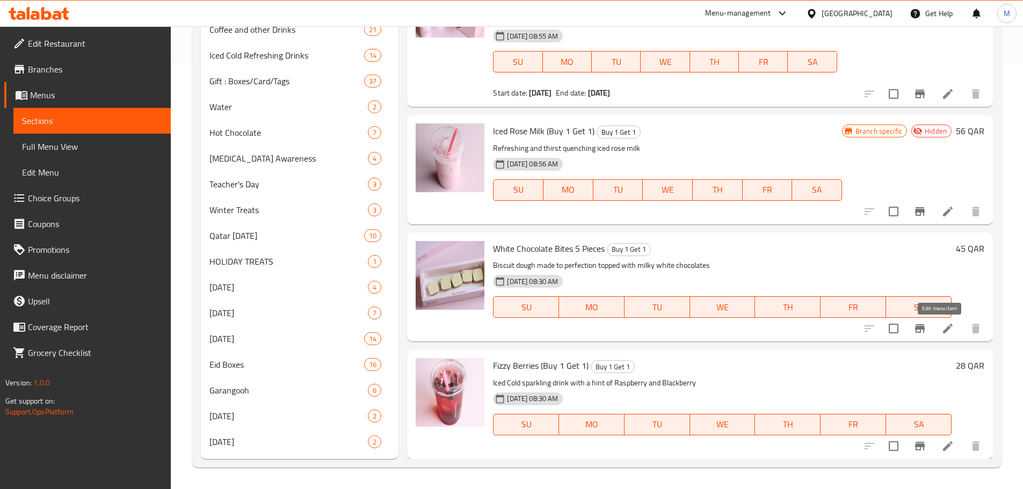
click at [687, 295] on icon at bounding box center [947, 328] width 13 height 13
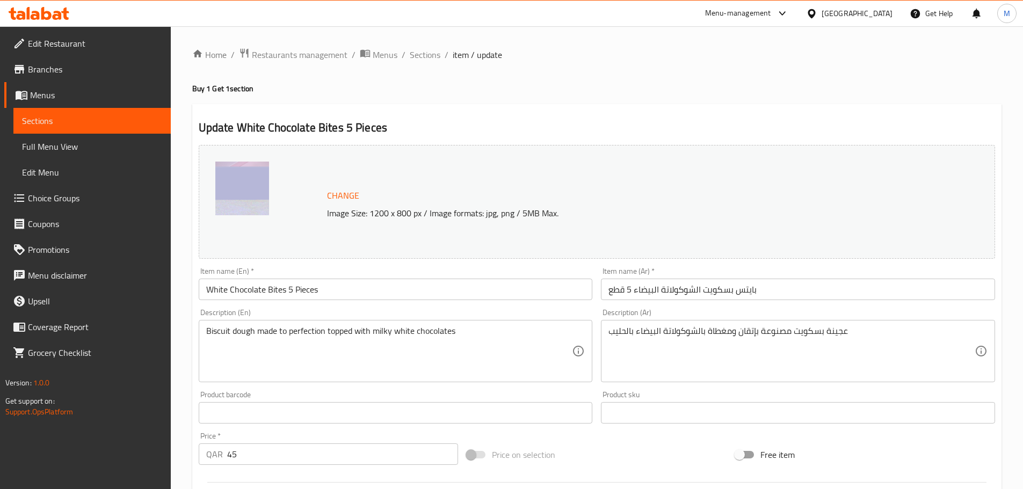
click at [348, 291] on input "White Chocolate Bites 5 Pieces" at bounding box center [396, 289] width 394 height 21
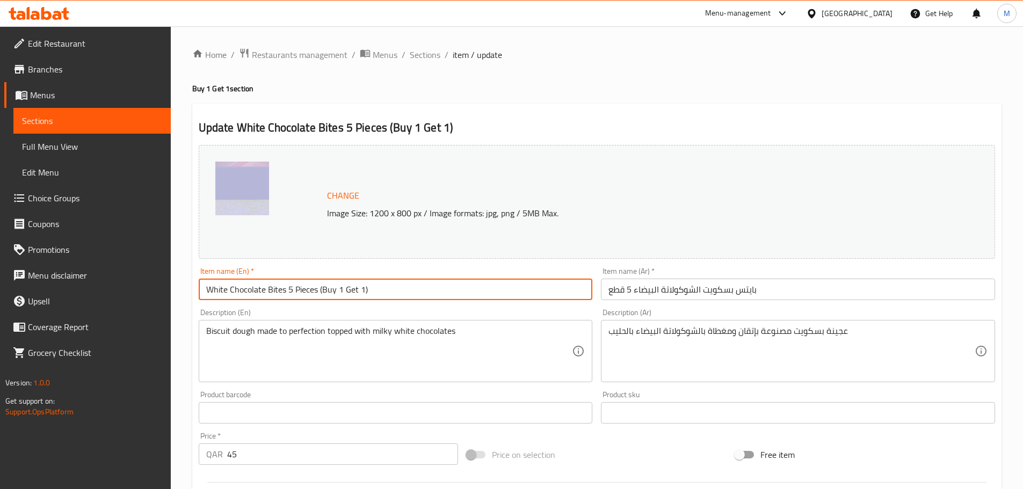
type input "White Chocolate Bites 5 Pieces (Buy 1 Get 1)"
click at [609, 290] on input "بايتس بسكويت الشوكولاتة البيضاء 5 قطع" at bounding box center [798, 289] width 394 height 21
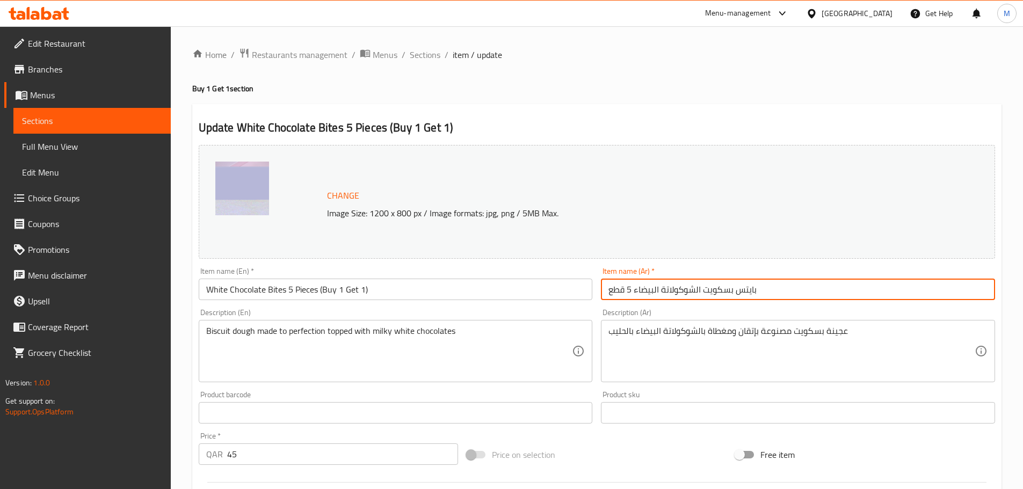
paste input "(اشتري 1 واحصل على 1 مجانًا)"
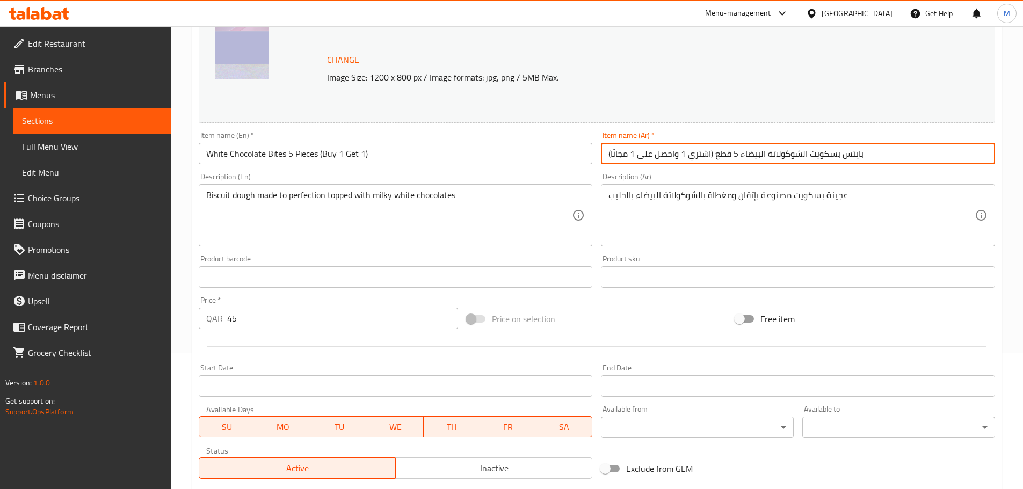
scroll to position [161, 0]
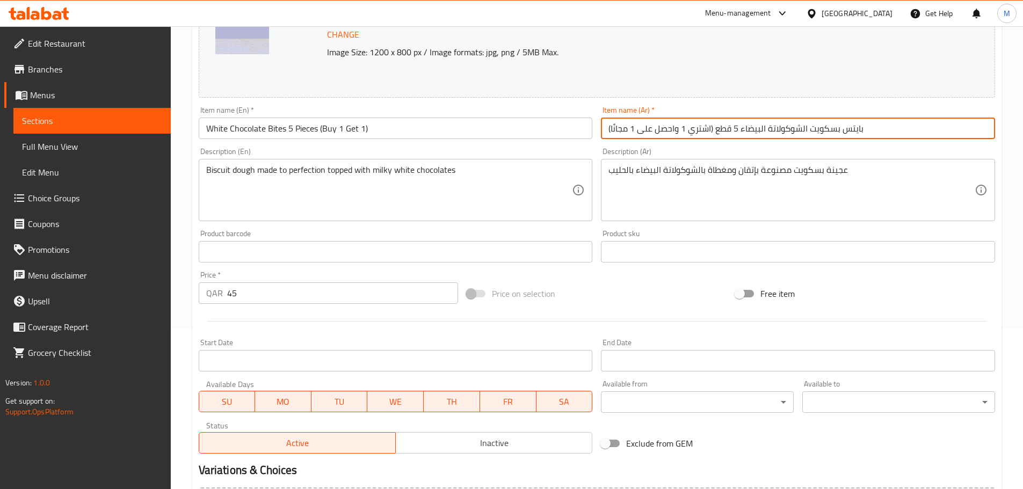
type input "(اشتري 1 واحصل على 1 مجانًا) بايتس بسكويت الشوكولاتة البيضاء 5 قطع"
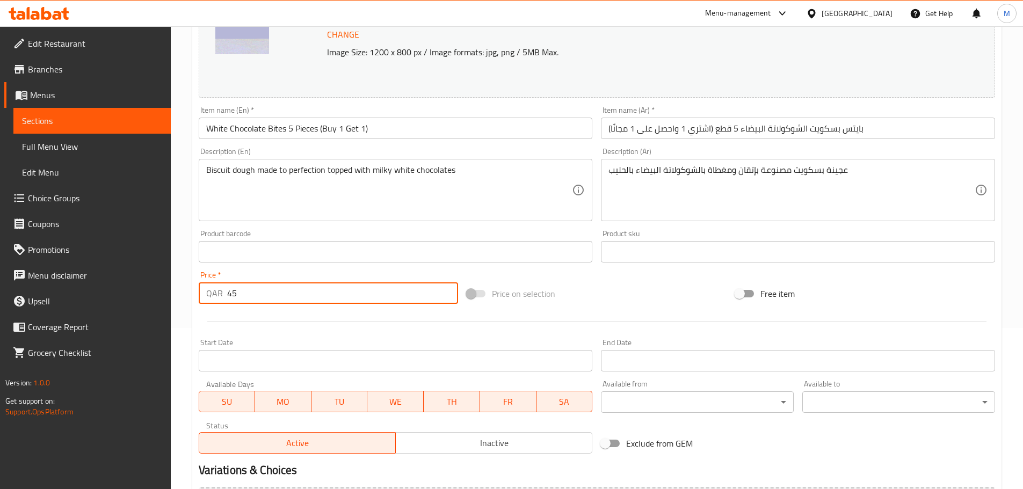
drag, startPoint x: 241, startPoint y: 298, endPoint x: 218, endPoint y: 298, distance: 22.6
click at [218, 295] on div "QAR 45 Price *" at bounding box center [329, 292] width 260 height 21
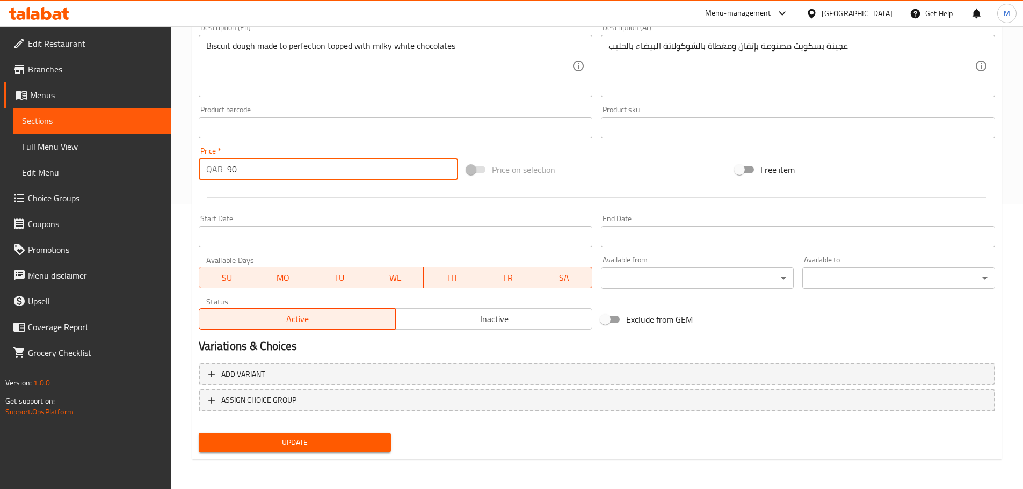
type input "90"
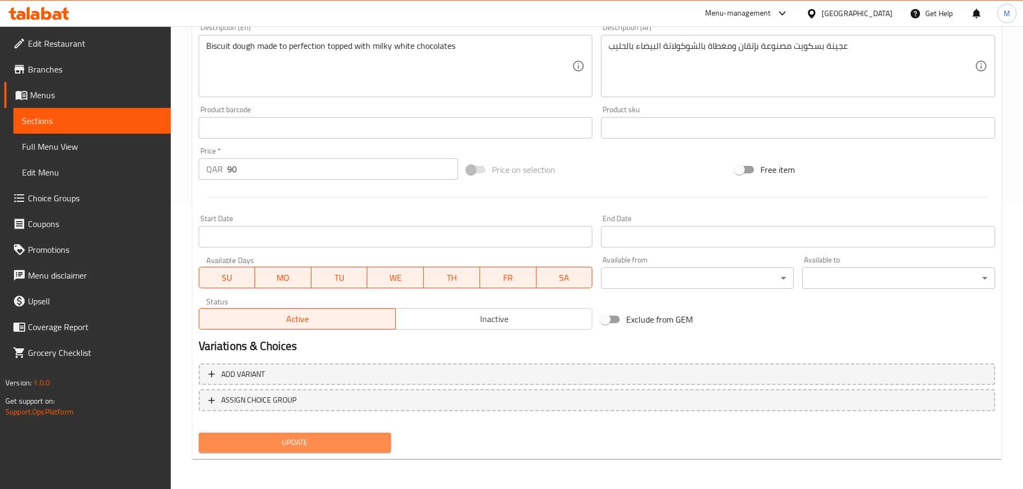
click at [310, 295] on span "Update" at bounding box center [295, 442] width 176 height 13
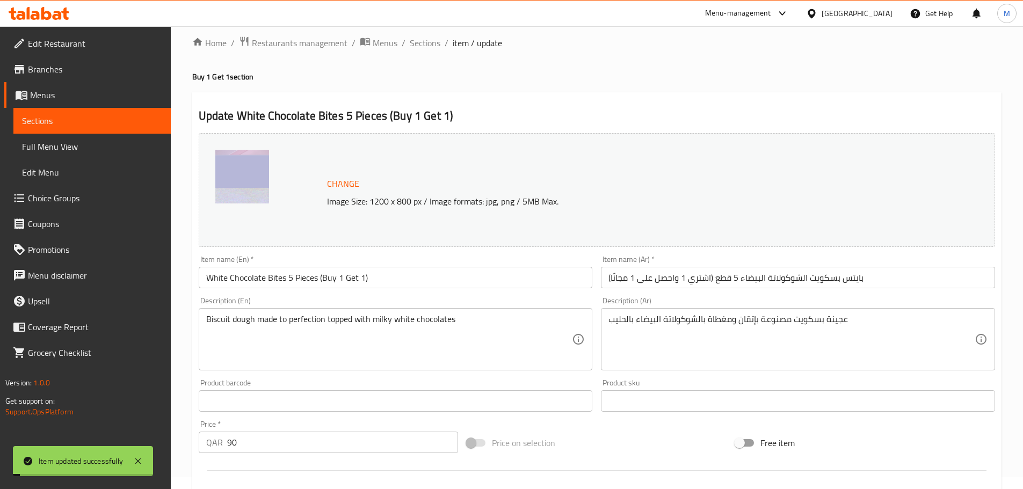
scroll to position [0, 0]
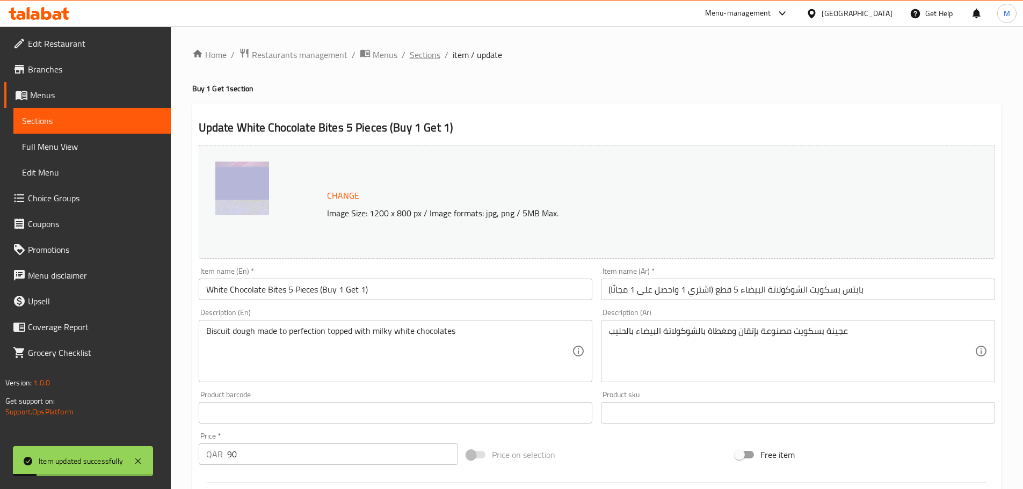
click at [427, 55] on span "Sections" at bounding box center [425, 54] width 31 height 13
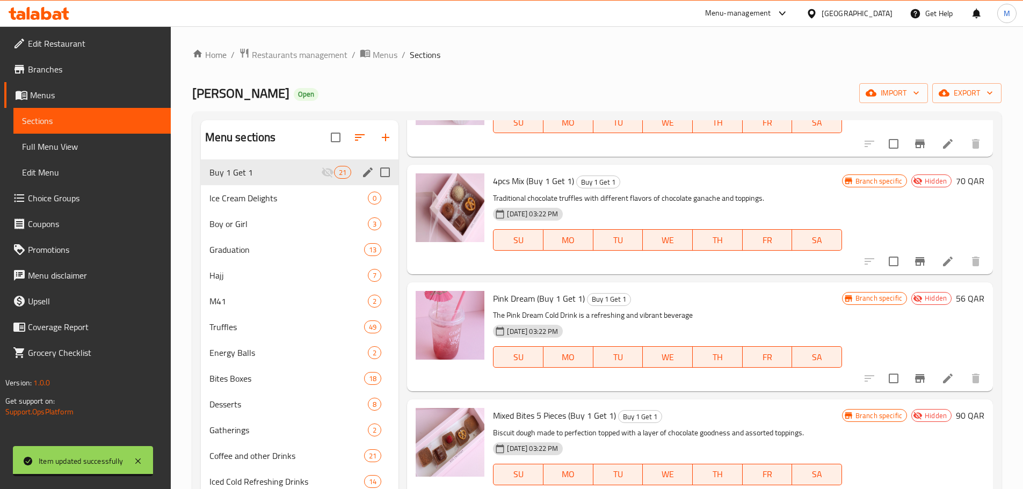
click at [372, 169] on icon "edit" at bounding box center [368, 173] width 10 height 10
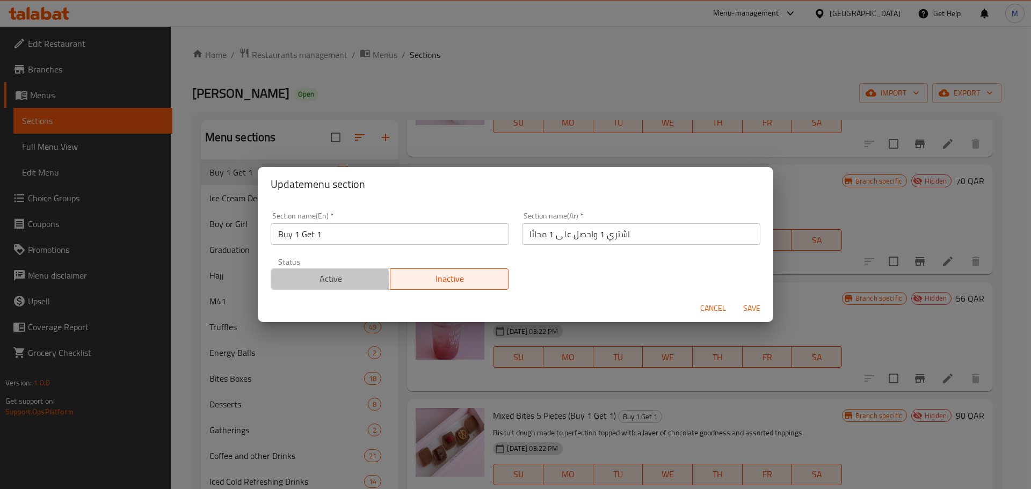
click at [320, 280] on span "Active" at bounding box center [330, 279] width 111 height 16
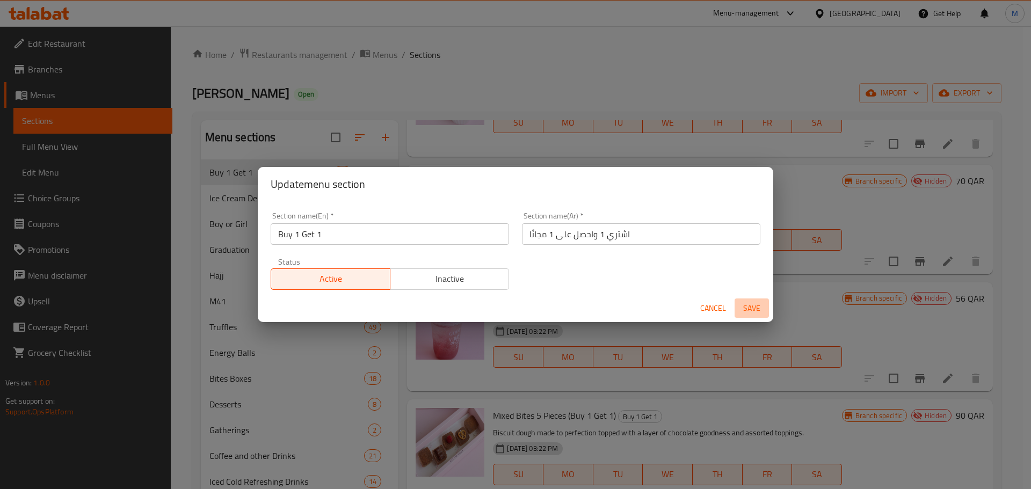
click at [687, 295] on span "Save" at bounding box center [752, 308] width 26 height 13
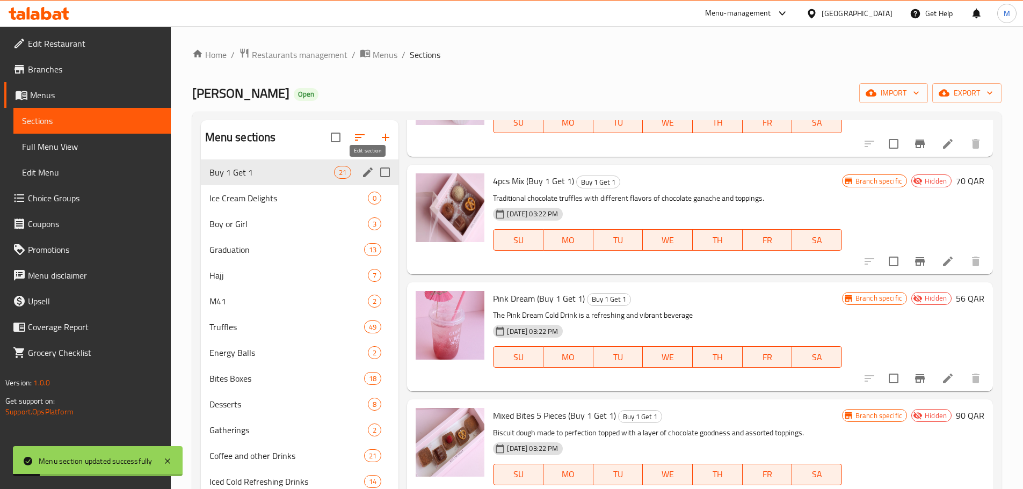
click at [362, 173] on icon "edit" at bounding box center [367, 172] width 13 height 13
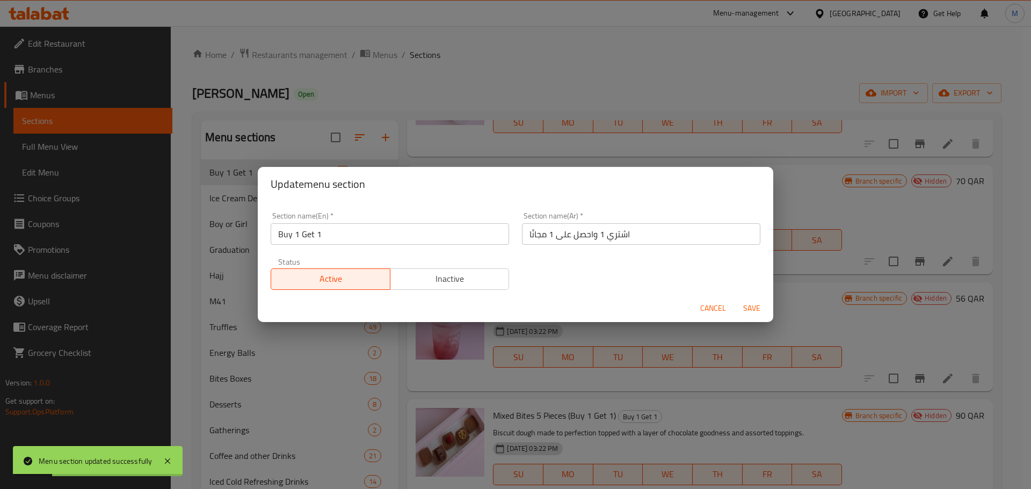
click at [420, 283] on span "Inactive" at bounding box center [450, 279] width 111 height 16
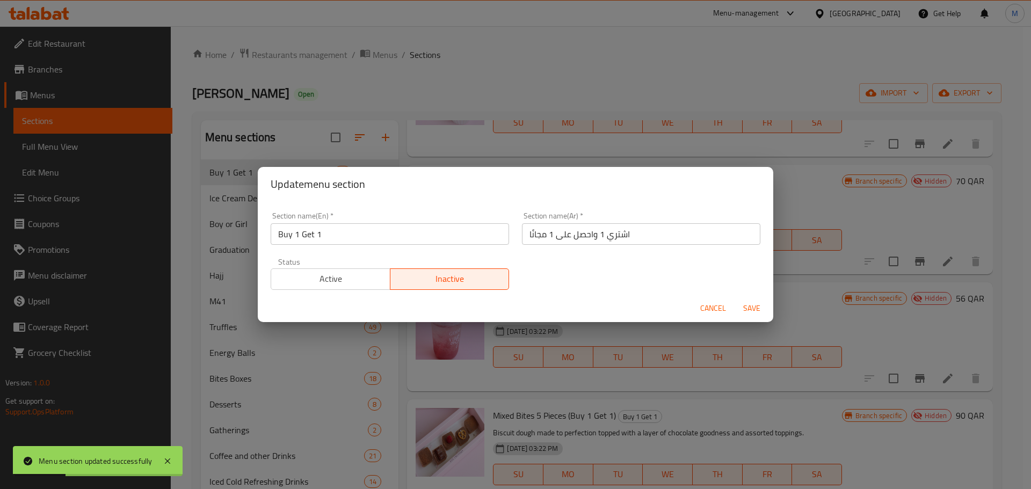
click at [687, 295] on span "Save" at bounding box center [752, 308] width 26 height 13
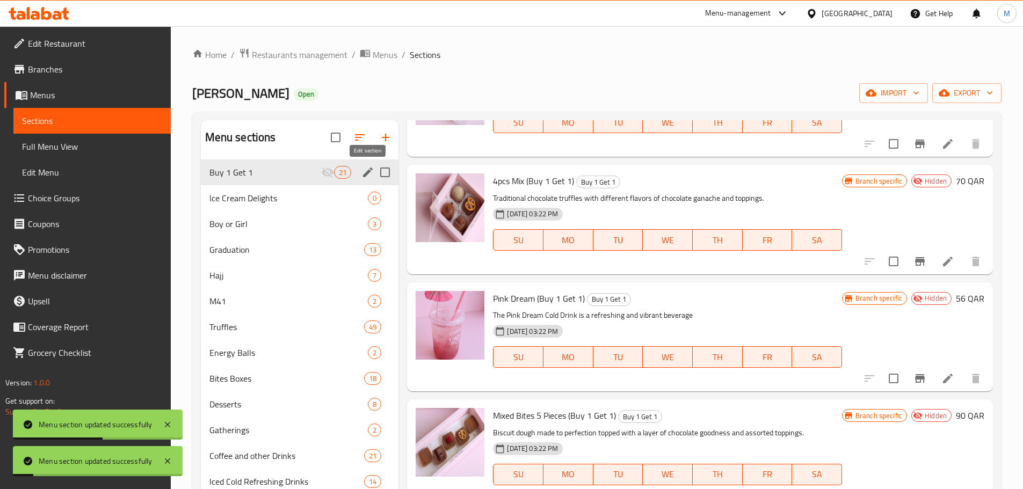
click at [371, 174] on icon "edit" at bounding box center [367, 172] width 13 height 13
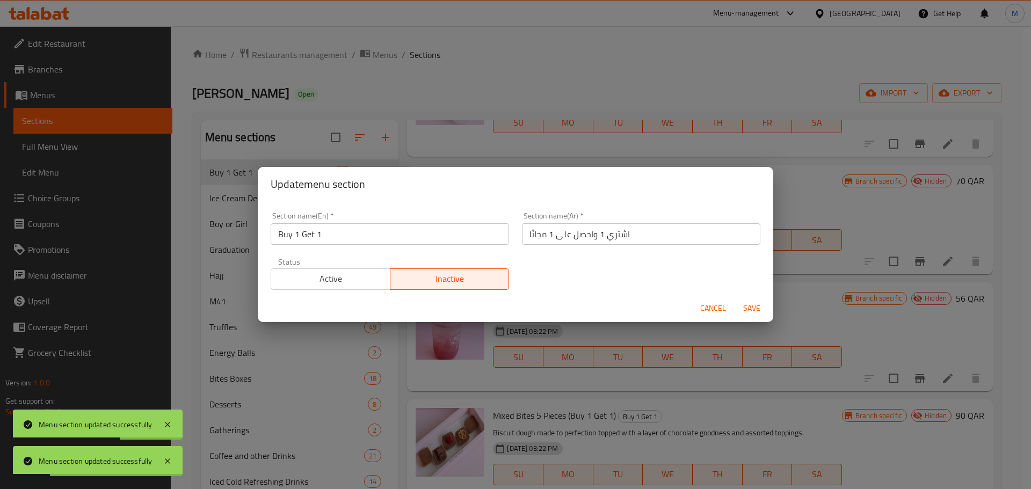
drag, startPoint x: 330, startPoint y: 263, endPoint x: 331, endPoint y: 272, distance: 9.2
click at [330, 264] on div "Active Inactive" at bounding box center [390, 274] width 238 height 32
click at [336, 275] on span "Active" at bounding box center [330, 279] width 111 height 16
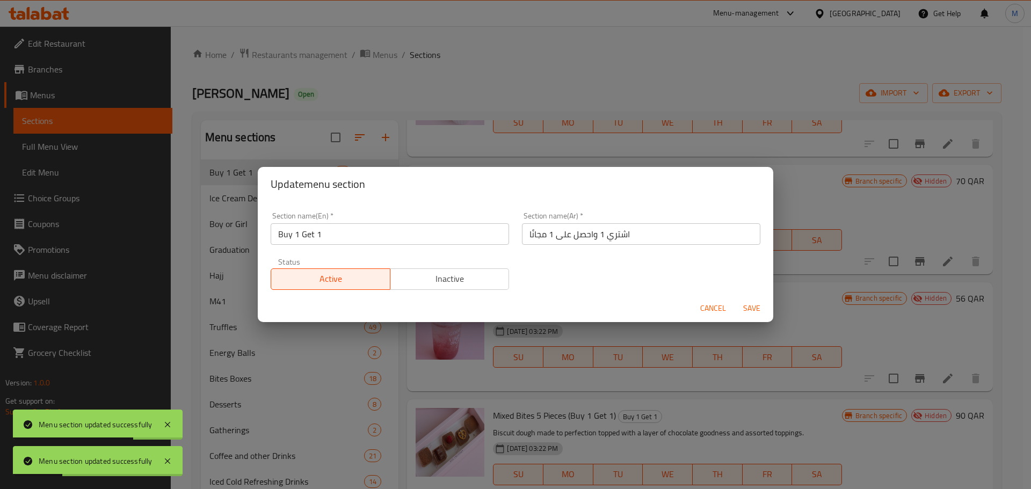
click at [687, 295] on span "Save" at bounding box center [752, 308] width 26 height 13
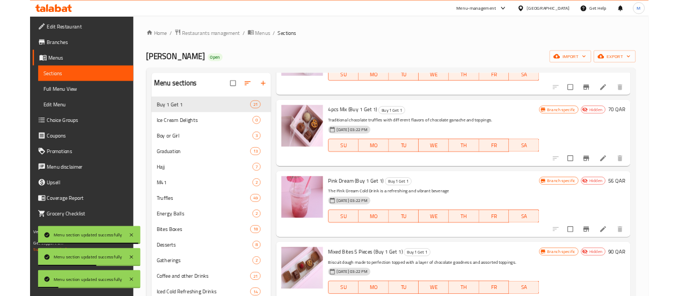
scroll to position [107, 0]
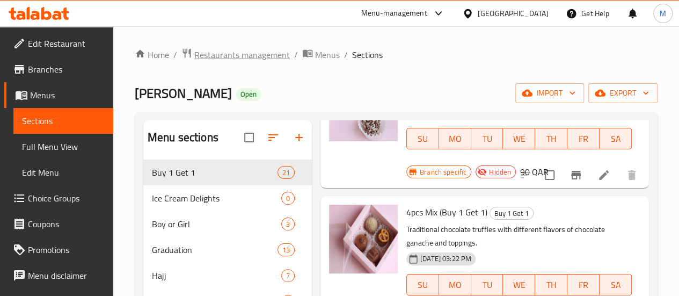
click at [229, 58] on span "Restaurants management" at bounding box center [242, 54] width 96 height 13
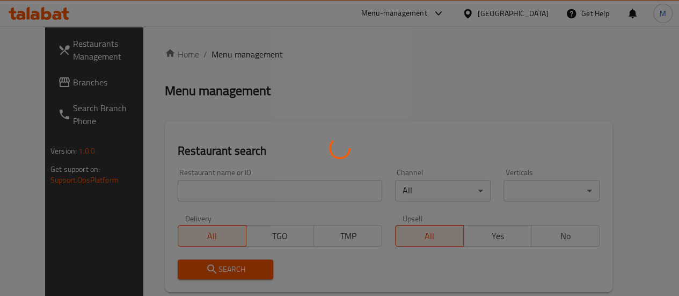
click at [208, 187] on div at bounding box center [339, 148] width 679 height 296
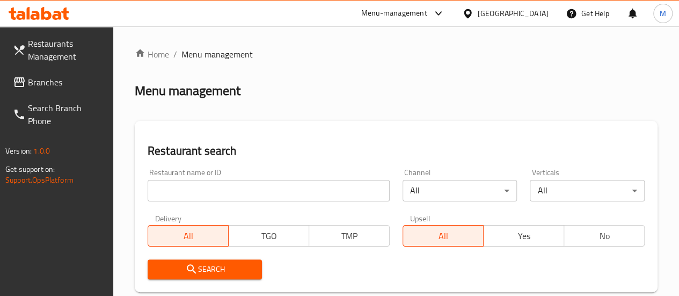
drag, startPoint x: 182, startPoint y: 188, endPoint x: 195, endPoint y: 191, distance: 13.8
click at [182, 188] on input "search" at bounding box center [269, 190] width 242 height 21
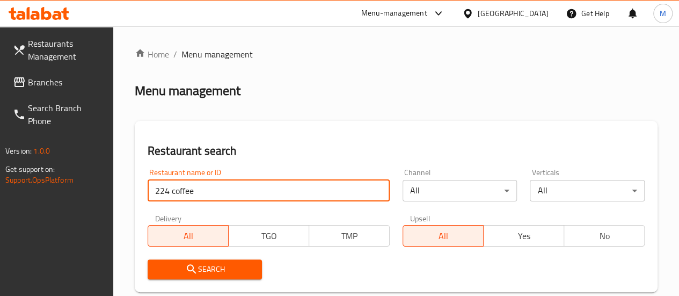
type input "224 coffee"
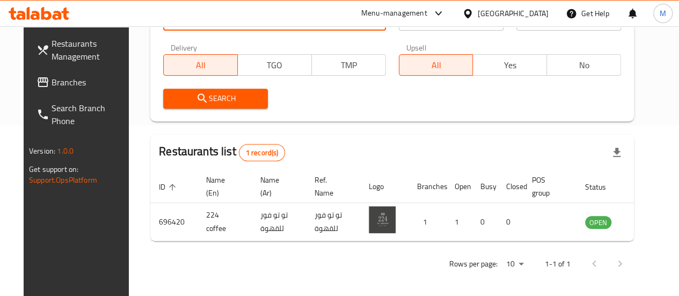
scroll to position [174, 0]
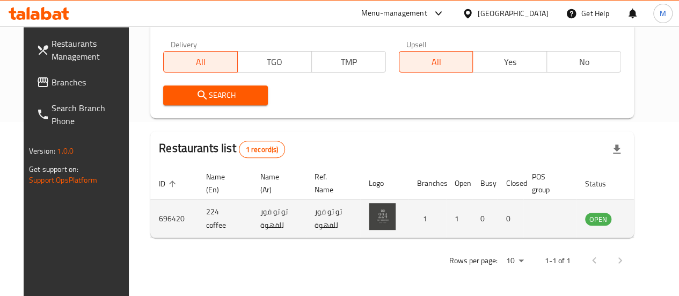
click at [642, 215] on link "enhanced table" at bounding box center [652, 218] width 20 height 13
